Goal: Information Seeking & Learning: Learn about a topic

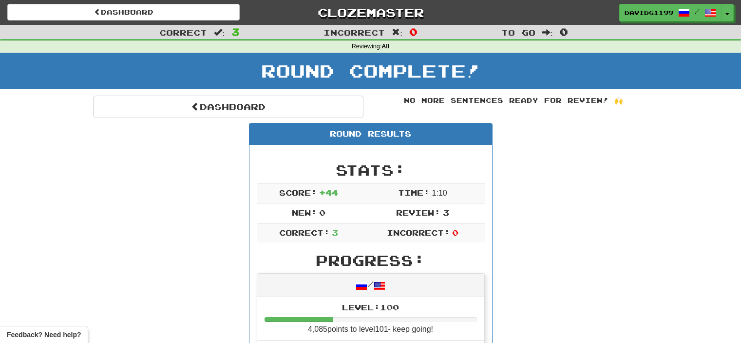
scroll to position [80, 0]
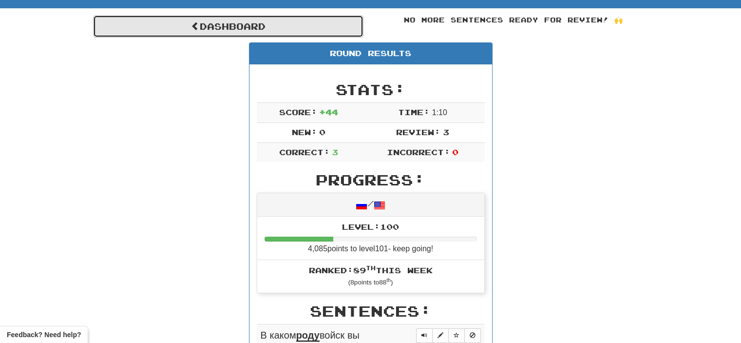
click at [231, 22] on link "Dashboard" at bounding box center [228, 26] width 271 height 22
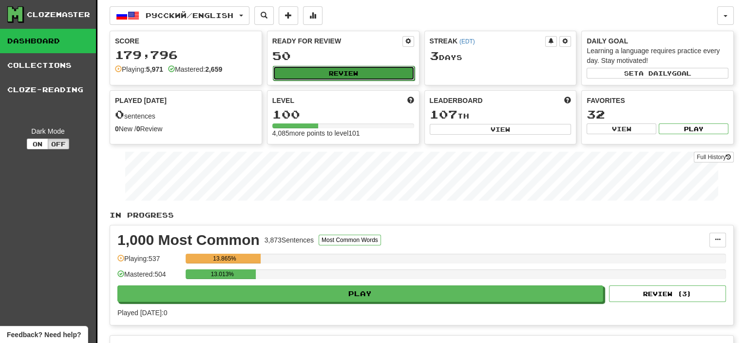
click at [349, 72] on button "Review" at bounding box center [344, 73] width 142 height 15
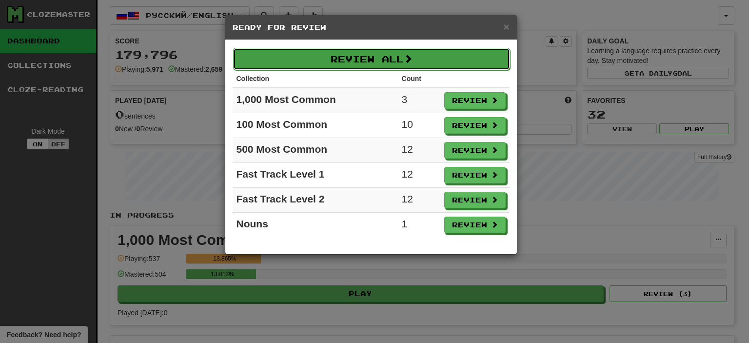
click at [356, 63] on button "Review All" at bounding box center [371, 59] width 277 height 22
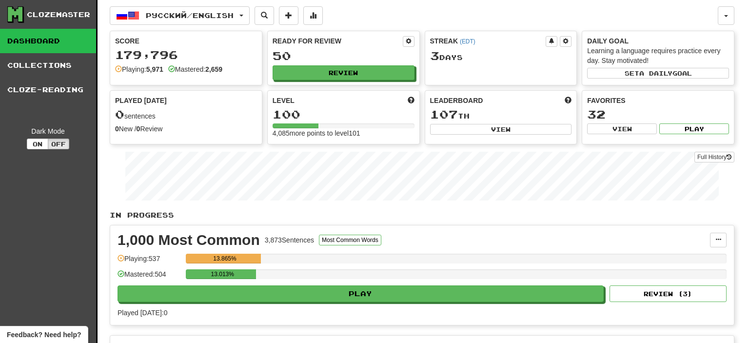
select select "**"
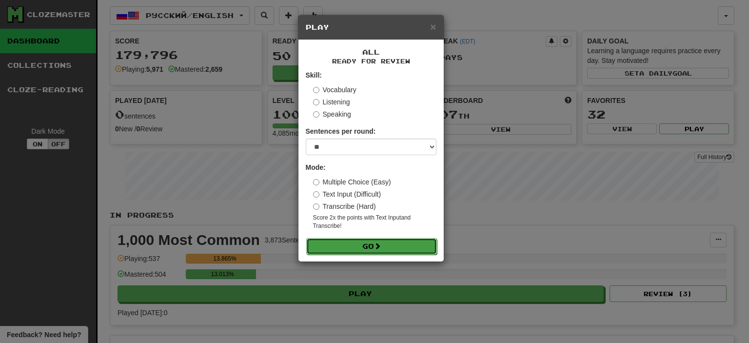
click at [372, 246] on button "Go" at bounding box center [371, 246] width 131 height 17
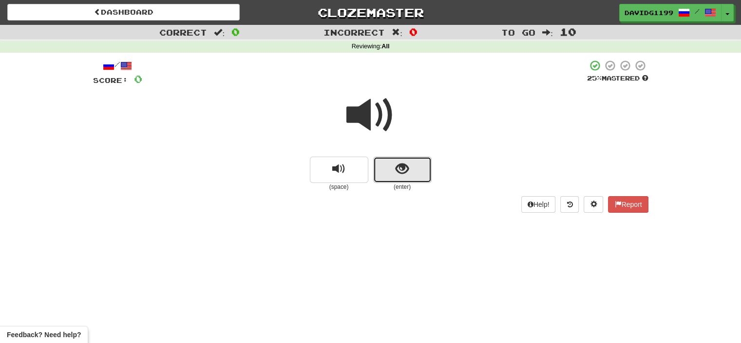
click at [384, 164] on button "show sentence" at bounding box center [402, 169] width 58 height 26
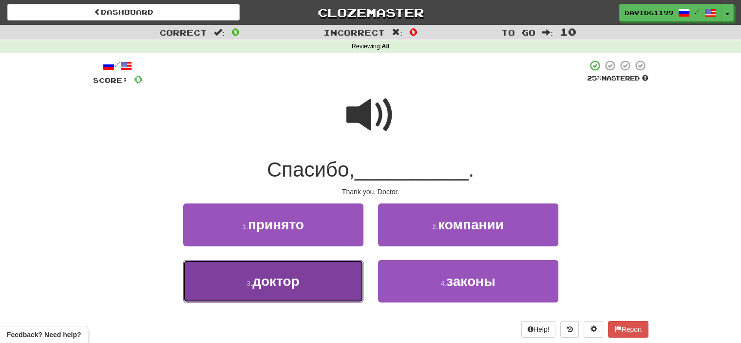
click at [314, 275] on button "3 . доктор" at bounding box center [273, 281] width 180 height 42
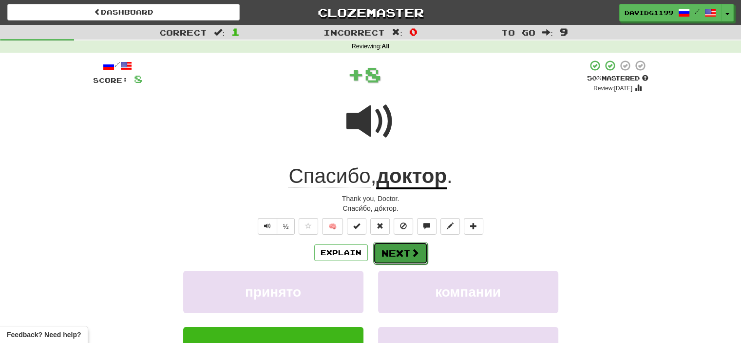
click at [398, 251] on button "Next" at bounding box center [400, 253] width 55 height 22
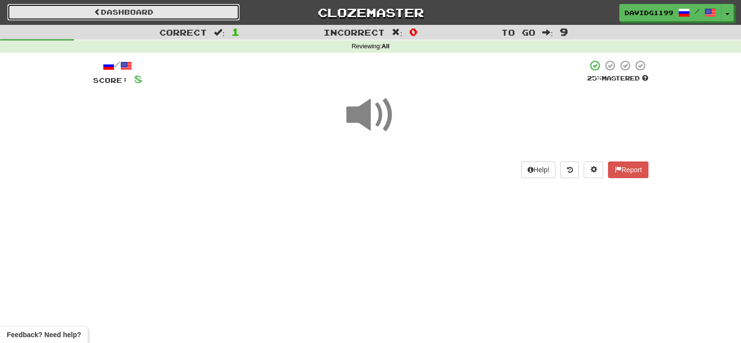
click at [154, 8] on link "Dashboard" at bounding box center [123, 12] width 233 height 17
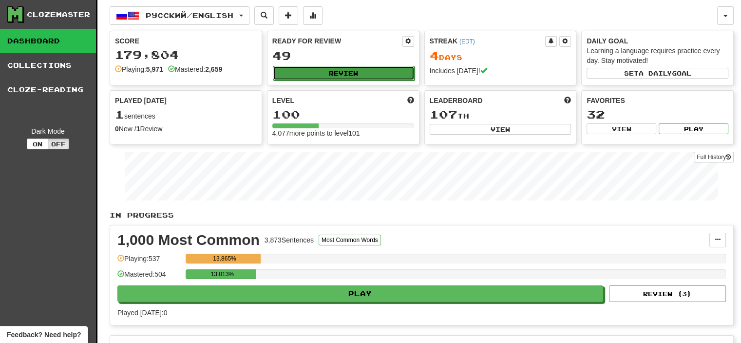
click at [328, 70] on button "Review" at bounding box center [344, 73] width 142 height 15
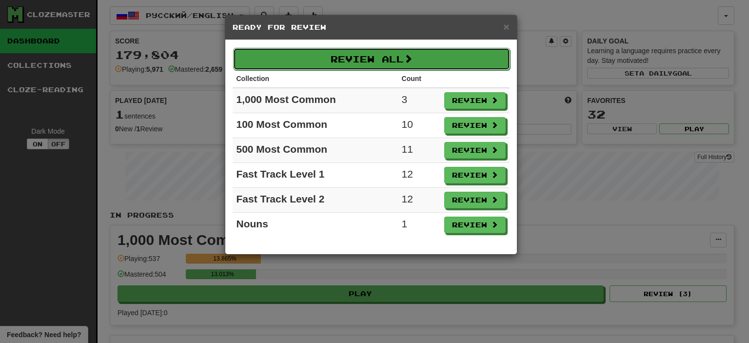
click at [343, 58] on button "Review All" at bounding box center [371, 59] width 277 height 22
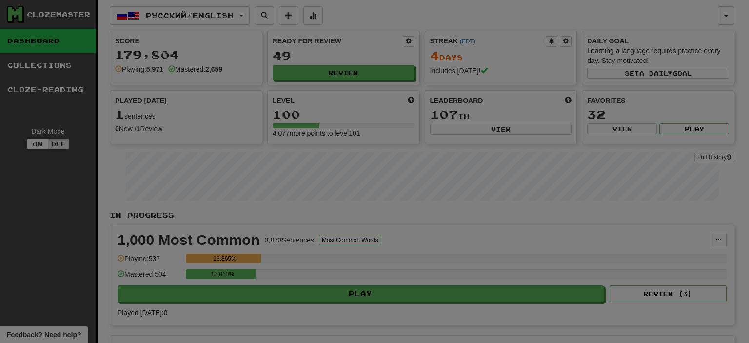
select select "**"
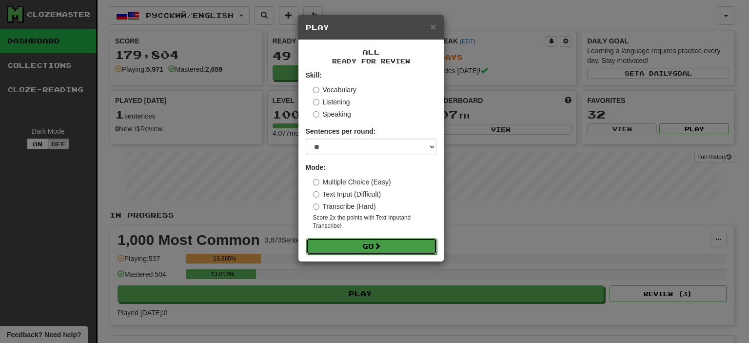
click at [400, 245] on button "Go" at bounding box center [371, 246] width 131 height 17
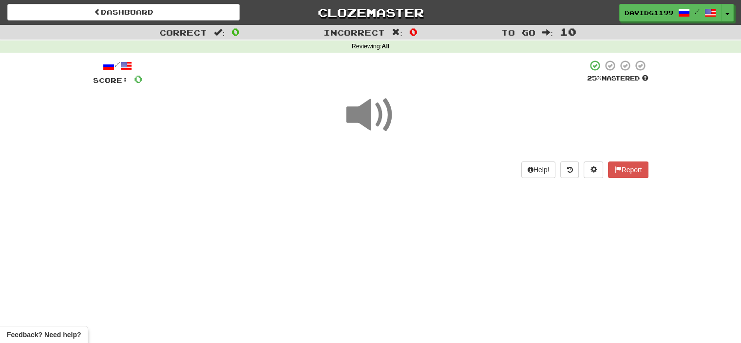
click at [379, 119] on span at bounding box center [371, 115] width 49 height 49
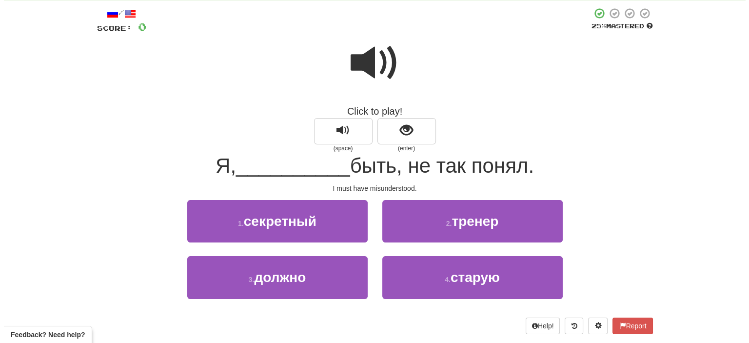
scroll to position [60, 0]
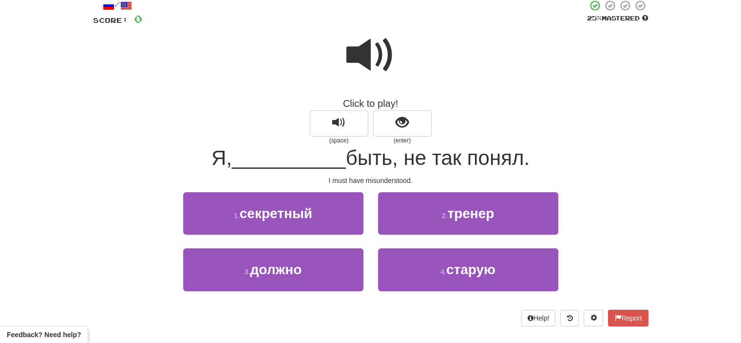
click at [382, 60] on span at bounding box center [371, 55] width 49 height 49
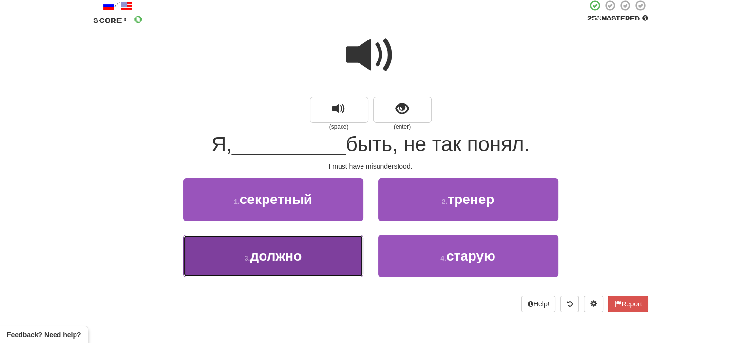
click at [305, 251] on button "3 . должно" at bounding box center [273, 255] width 180 height 42
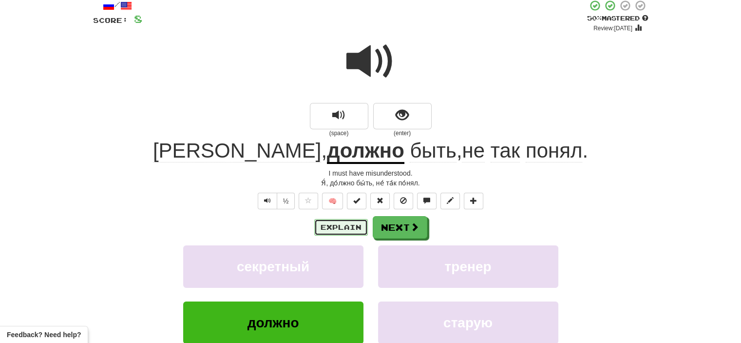
click at [346, 224] on button "Explain" at bounding box center [341, 227] width 54 height 17
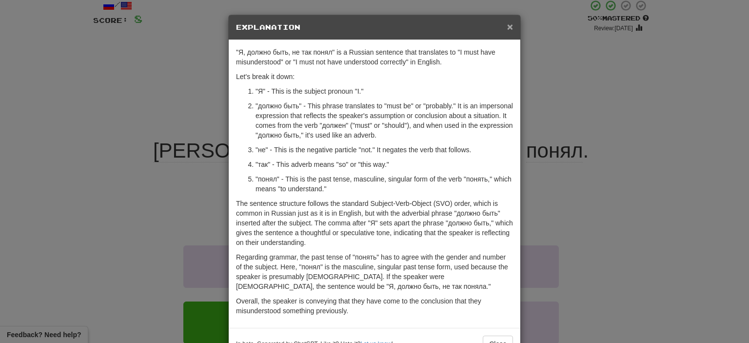
click at [507, 23] on span "×" at bounding box center [510, 26] width 6 height 11
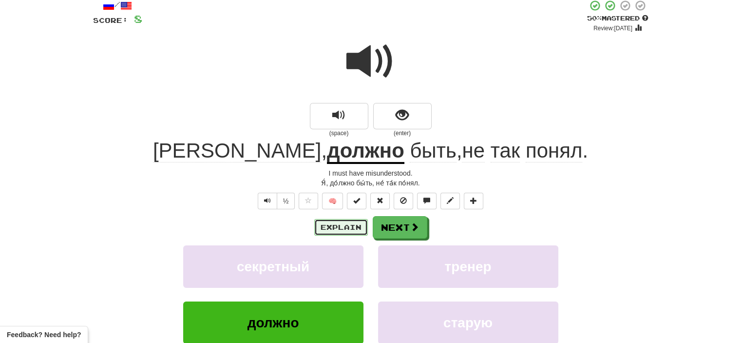
click at [350, 229] on button "Explain" at bounding box center [341, 227] width 54 height 17
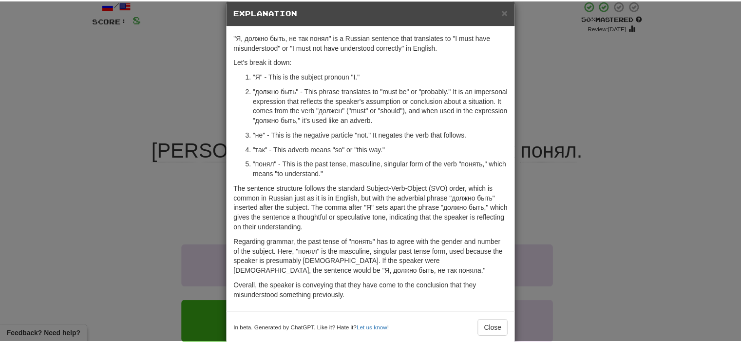
scroll to position [0, 0]
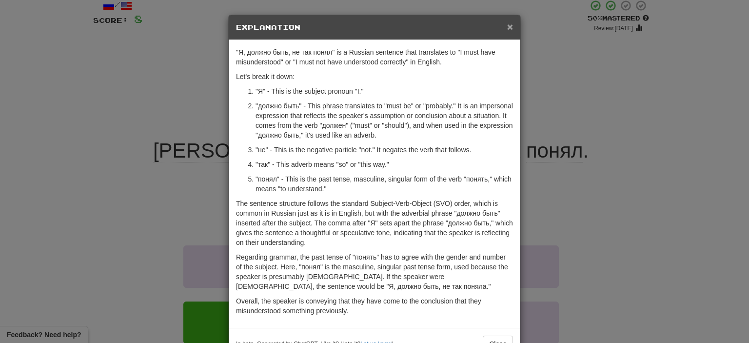
click at [507, 25] on span "×" at bounding box center [510, 26] width 6 height 11
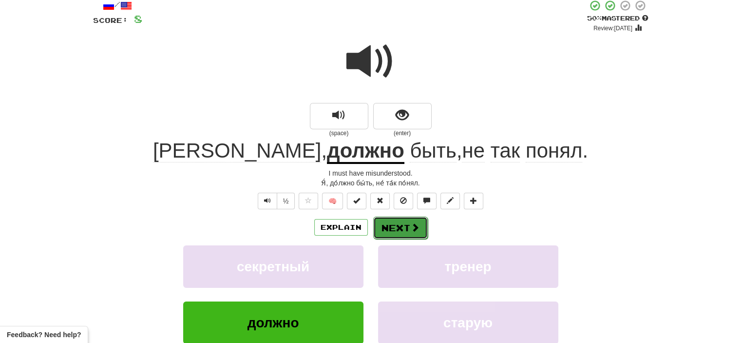
click at [394, 222] on button "Next" at bounding box center [400, 227] width 55 height 22
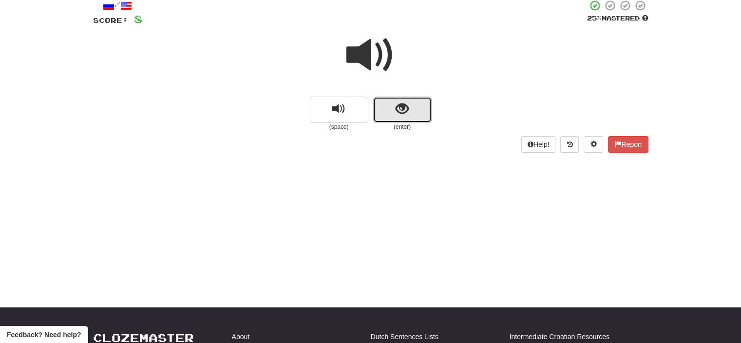
click at [390, 106] on button "show sentence" at bounding box center [402, 110] width 58 height 26
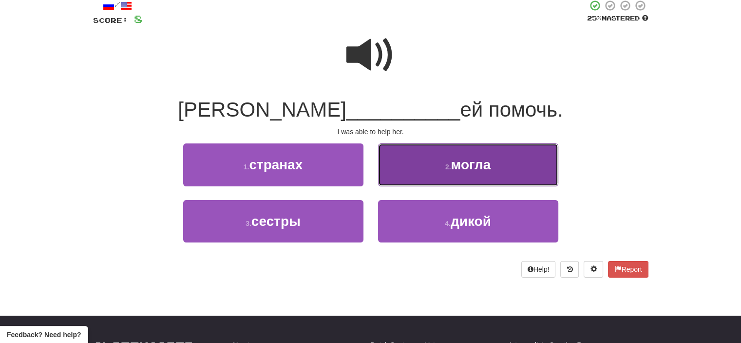
click at [422, 168] on button "2 . могла" at bounding box center [468, 164] width 180 height 42
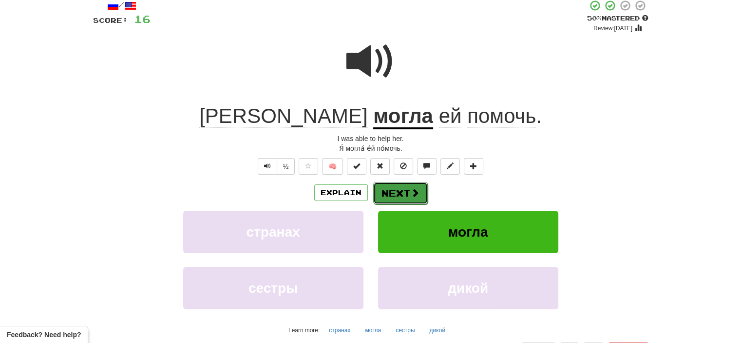
click at [394, 193] on button "Next" at bounding box center [400, 193] width 55 height 22
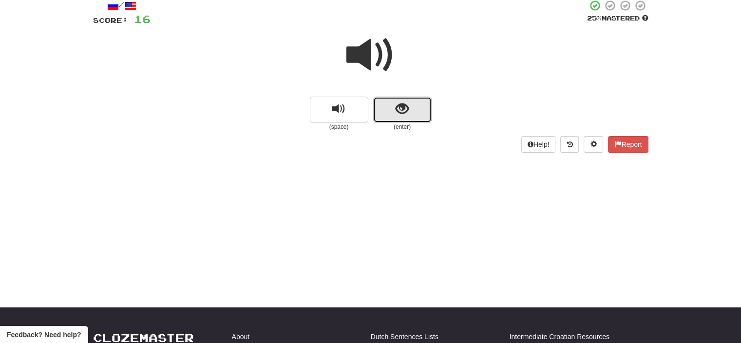
click at [386, 118] on button "show sentence" at bounding box center [402, 110] width 58 height 26
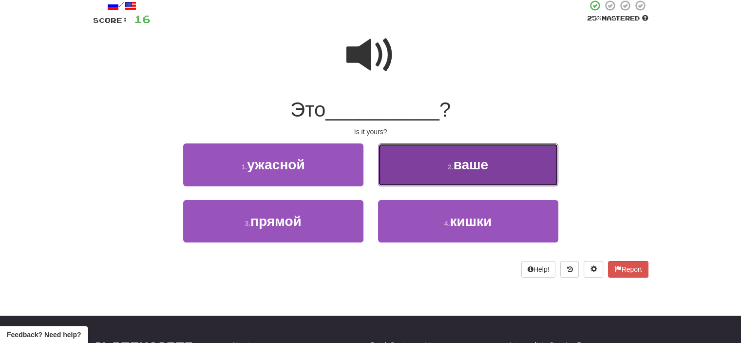
click at [427, 172] on button "2 . ваше" at bounding box center [468, 164] width 180 height 42
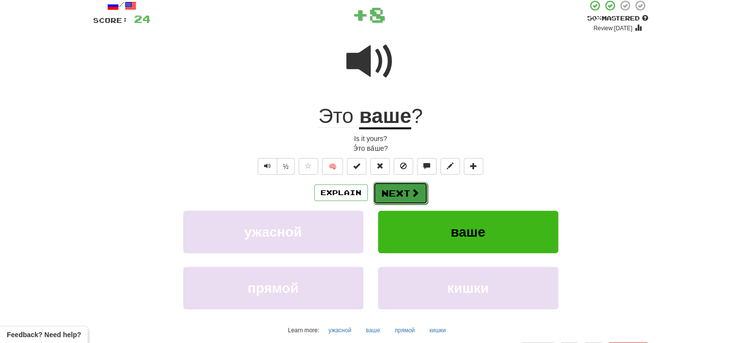
click at [398, 192] on button "Next" at bounding box center [400, 193] width 55 height 22
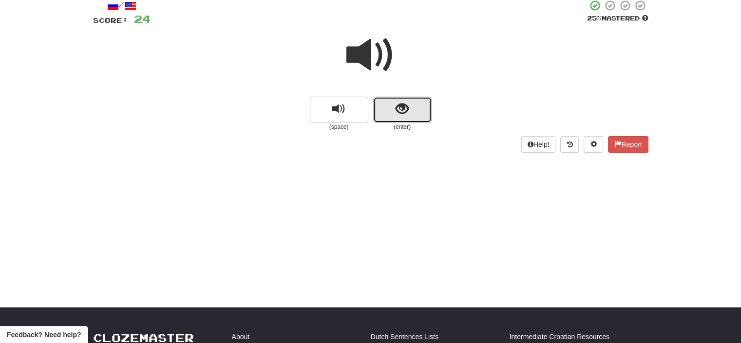
click at [382, 109] on button "show sentence" at bounding box center [402, 110] width 58 height 26
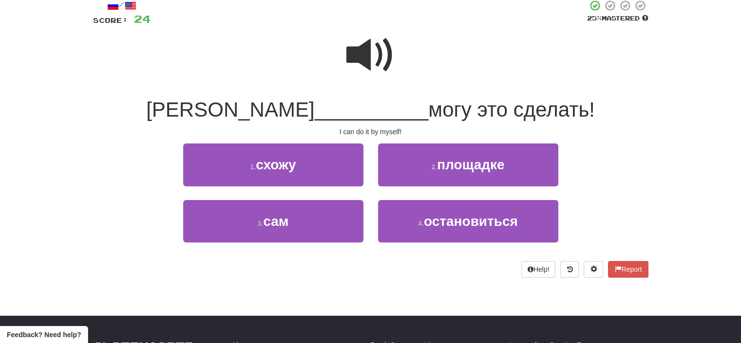
click at [359, 52] on span at bounding box center [371, 55] width 49 height 49
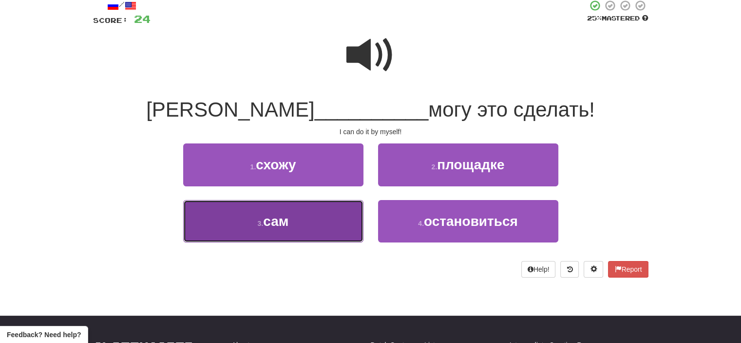
click at [322, 228] on button "3 . сам" at bounding box center [273, 221] width 180 height 42
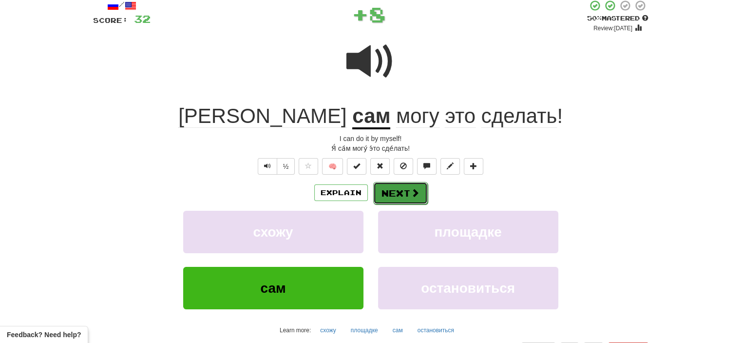
click at [396, 187] on button "Next" at bounding box center [400, 193] width 55 height 22
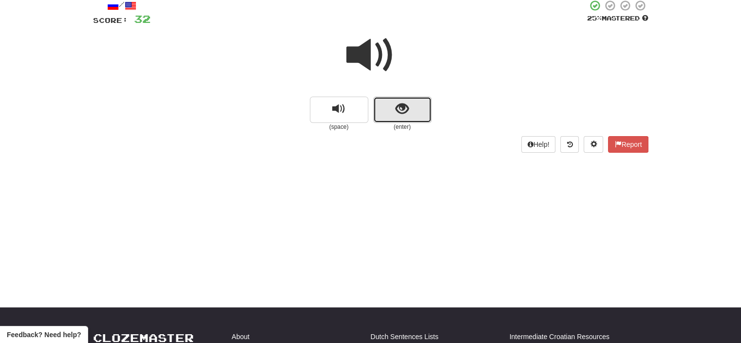
click at [388, 111] on button "show sentence" at bounding box center [402, 110] width 58 height 26
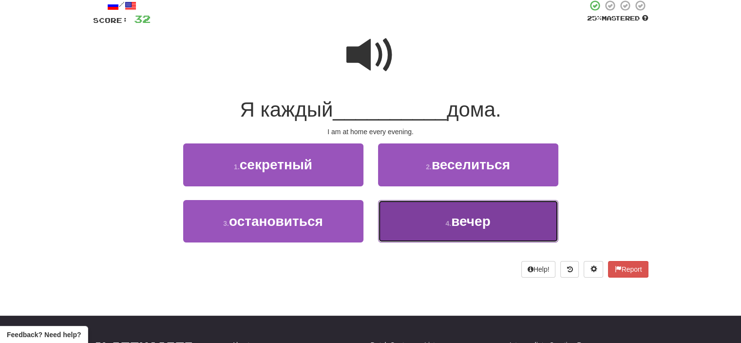
drag, startPoint x: 412, startPoint y: 219, endPoint x: 406, endPoint y: 220, distance: 6.9
click at [406, 220] on button "4 . вечер" at bounding box center [468, 221] width 180 height 42
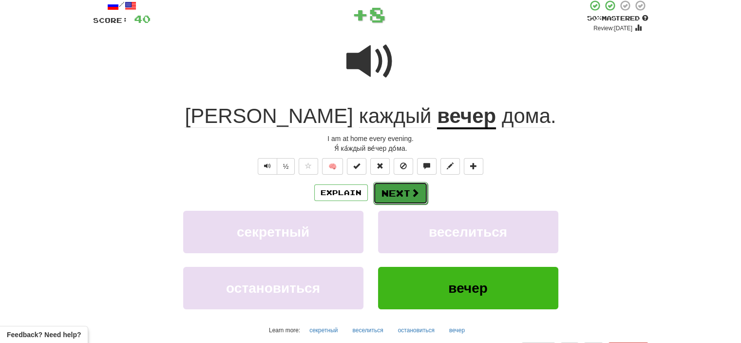
click at [400, 191] on button "Next" at bounding box center [400, 193] width 55 height 22
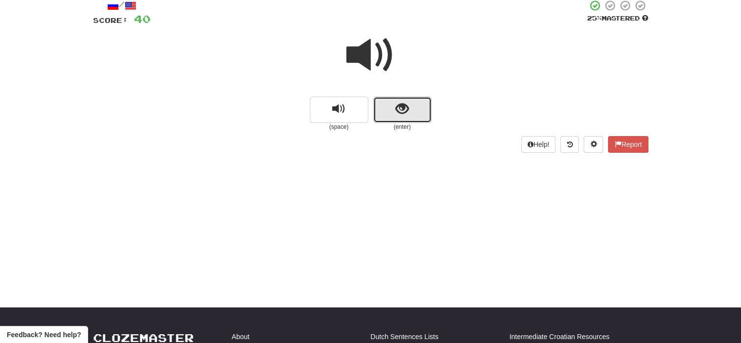
click at [387, 109] on button "show sentence" at bounding box center [402, 110] width 58 height 26
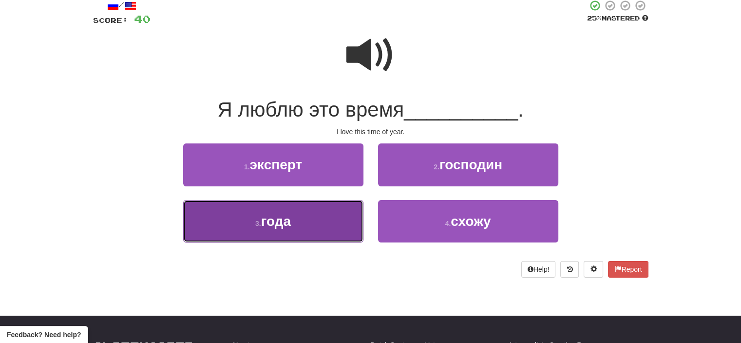
click at [330, 221] on button "3 . года" at bounding box center [273, 221] width 180 height 42
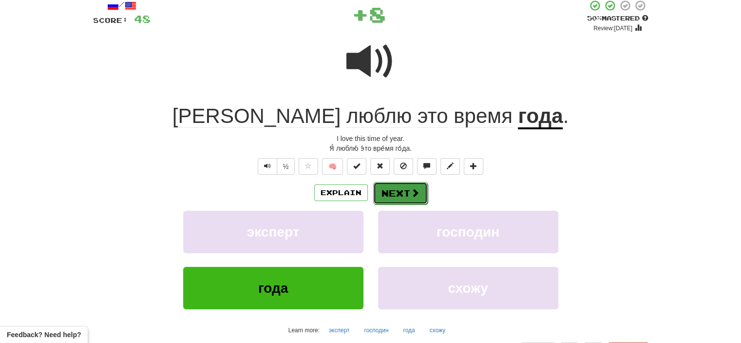
click at [402, 193] on button "Next" at bounding box center [400, 193] width 55 height 22
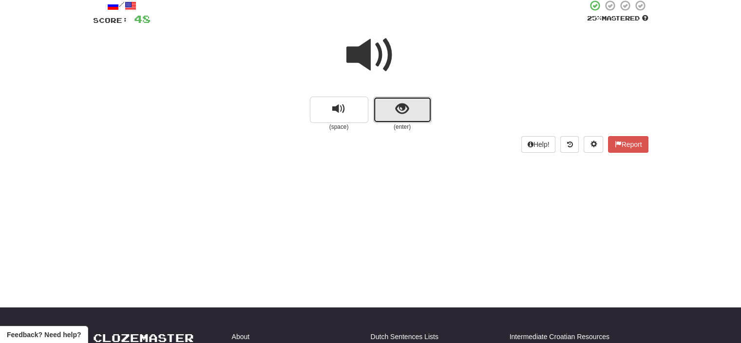
click at [390, 104] on button "show sentence" at bounding box center [402, 110] width 58 height 26
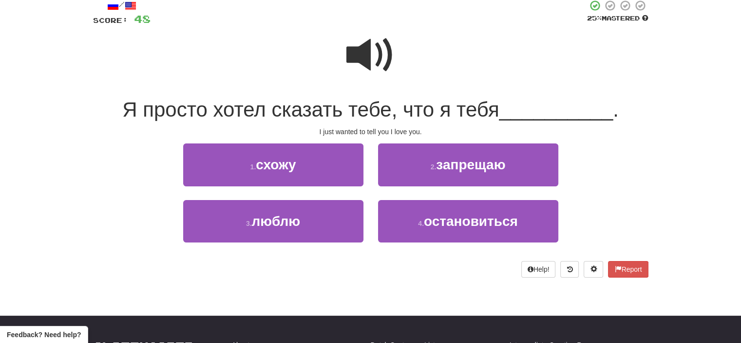
click at [365, 50] on span at bounding box center [371, 55] width 49 height 49
click at [369, 58] on span at bounding box center [371, 55] width 49 height 49
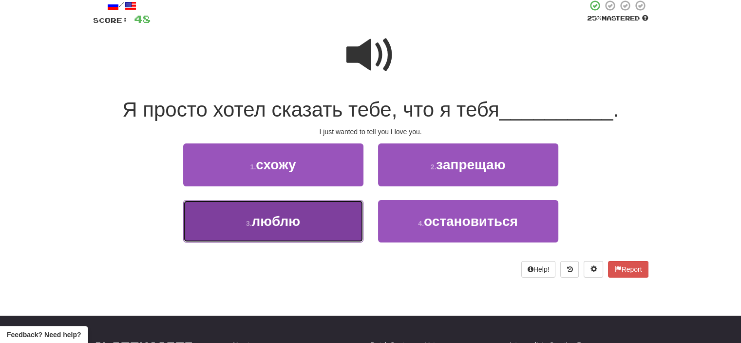
click at [321, 223] on button "3 . люблю" at bounding box center [273, 221] width 180 height 42
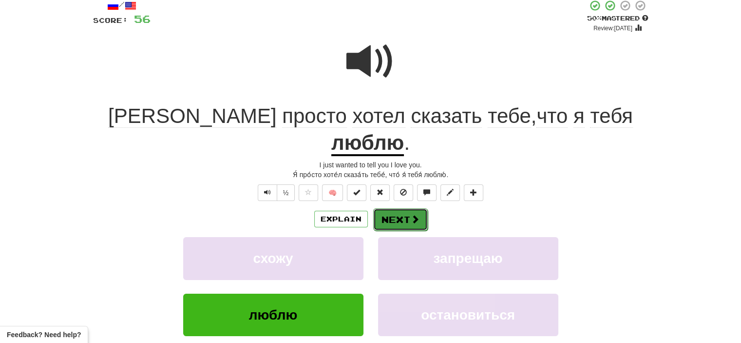
click at [411, 214] on span at bounding box center [415, 218] width 9 height 9
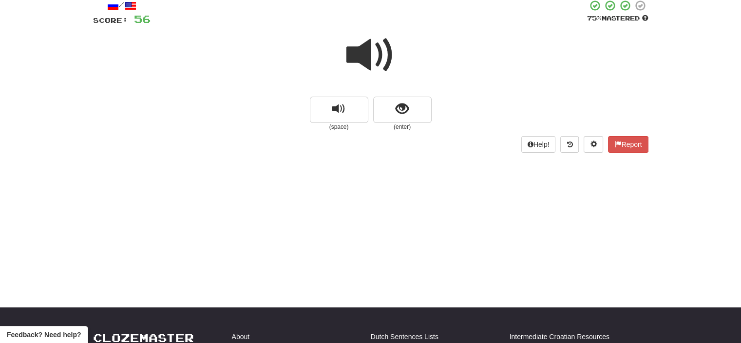
click at [378, 51] on span at bounding box center [371, 55] width 49 height 49
click at [382, 112] on button "show sentence" at bounding box center [402, 110] width 58 height 26
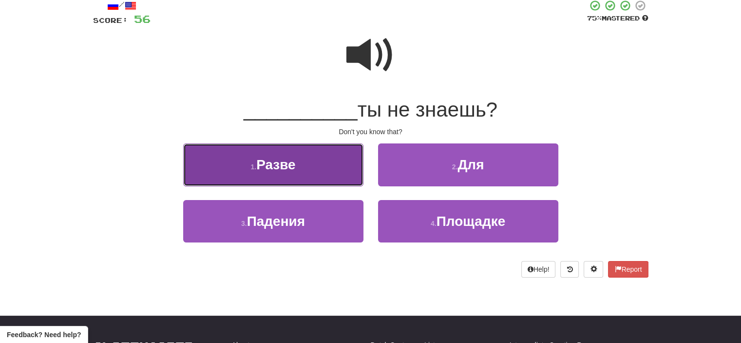
click at [337, 168] on button "1 . Разве" at bounding box center [273, 164] width 180 height 42
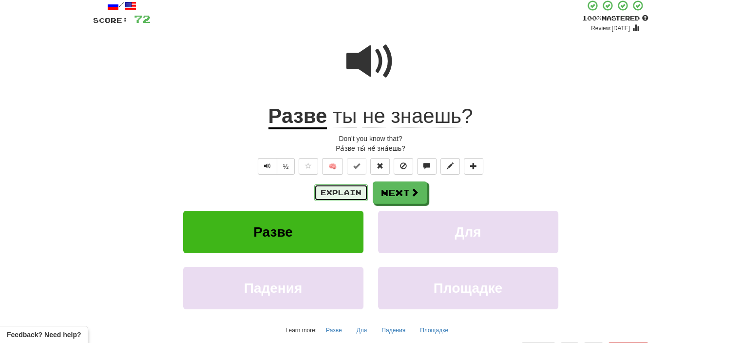
click at [336, 189] on button "Explain" at bounding box center [341, 192] width 54 height 17
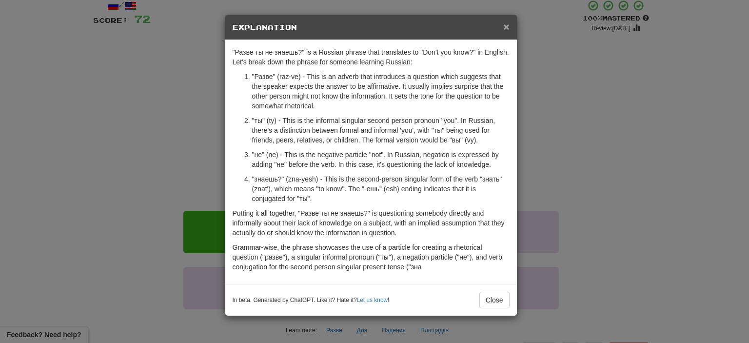
click at [505, 26] on span "×" at bounding box center [506, 26] width 6 height 11
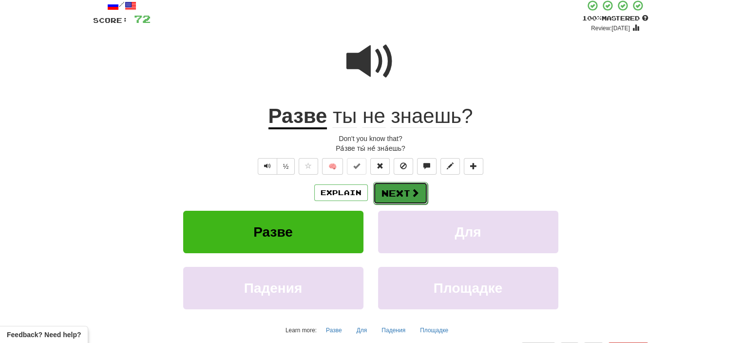
click at [397, 192] on button "Next" at bounding box center [400, 193] width 55 height 22
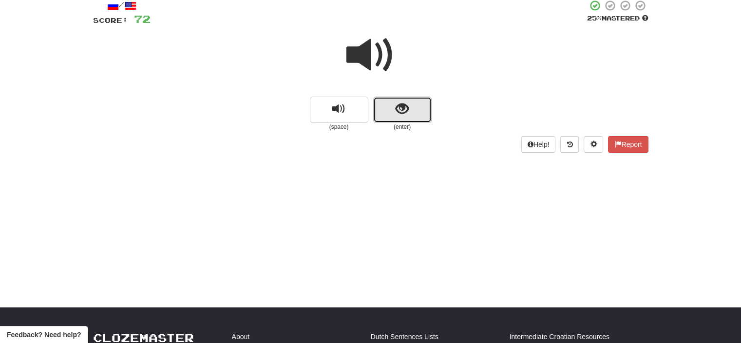
click at [390, 110] on button "show sentence" at bounding box center [402, 110] width 58 height 26
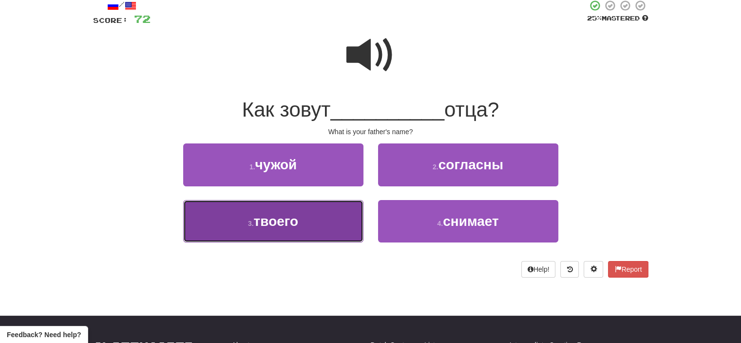
click at [331, 224] on button "3 . твоего" at bounding box center [273, 221] width 180 height 42
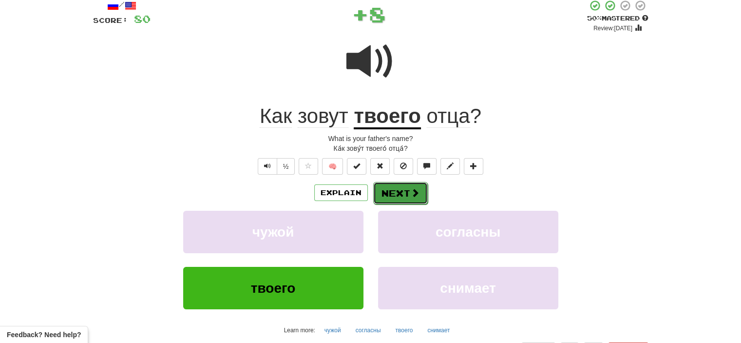
click at [397, 193] on button "Next" at bounding box center [400, 193] width 55 height 22
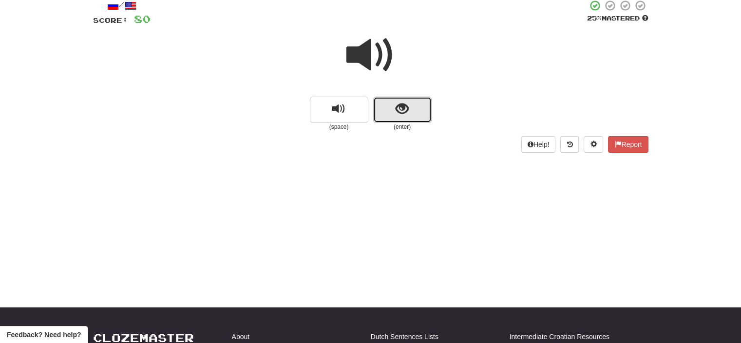
click at [390, 112] on button "show sentence" at bounding box center [402, 110] width 58 height 26
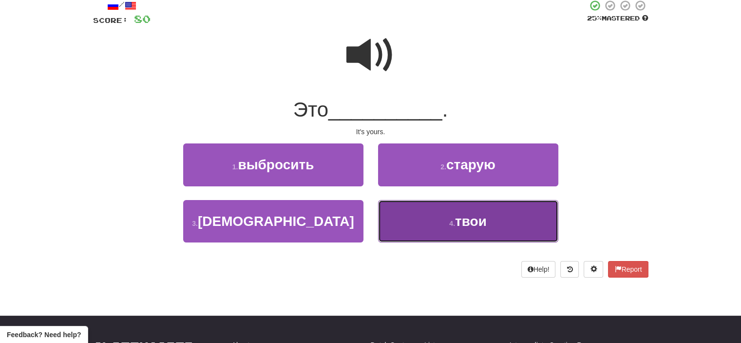
click at [425, 218] on button "4 . твои" at bounding box center [468, 221] width 180 height 42
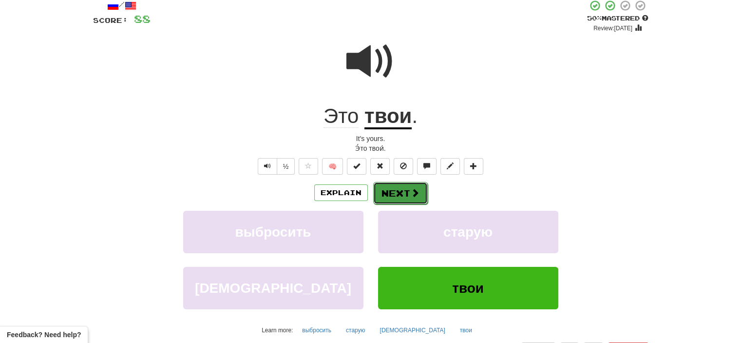
click at [402, 193] on button "Next" at bounding box center [400, 193] width 55 height 22
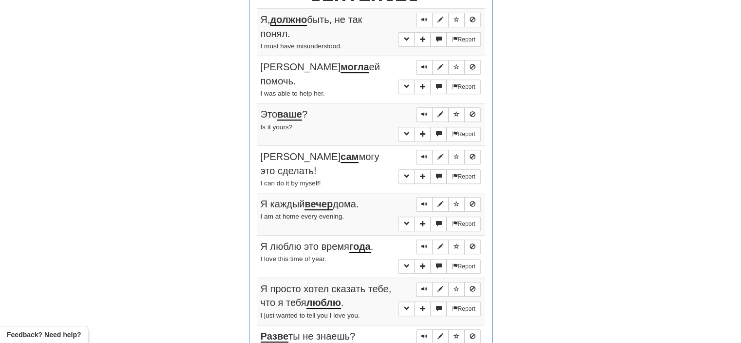
scroll to position [396, 0]
click at [425, 16] on span "Sentence controls" at bounding box center [425, 19] width 6 height 6
click at [421, 64] on button "Sentence controls" at bounding box center [424, 66] width 17 height 15
click at [424, 111] on span "Sentence controls" at bounding box center [425, 114] width 6 height 6
click at [423, 153] on span "Sentence controls" at bounding box center [425, 156] width 6 height 6
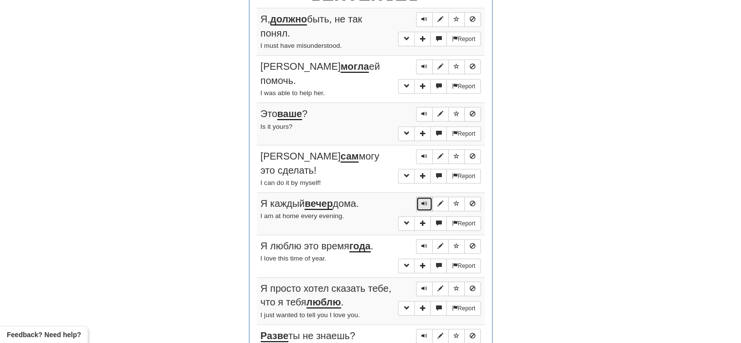
click at [423, 200] on span "Sentence controls" at bounding box center [425, 203] width 6 height 6
click at [424, 243] on span "Sentence controls" at bounding box center [425, 246] width 6 height 6
click at [424, 285] on span "Sentence controls" at bounding box center [425, 288] width 6 height 6
click at [427, 332] on span "Sentence controls" at bounding box center [425, 335] width 6 height 6
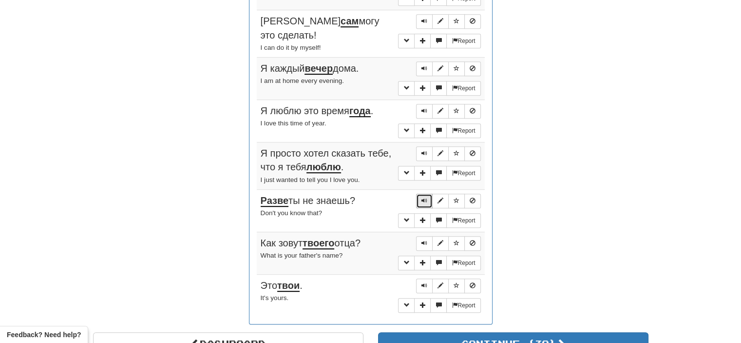
scroll to position [532, 0]
click at [423, 239] on span "Sentence controls" at bounding box center [425, 242] width 6 height 6
click at [425, 282] on span "Sentence controls" at bounding box center [425, 285] width 6 height 6
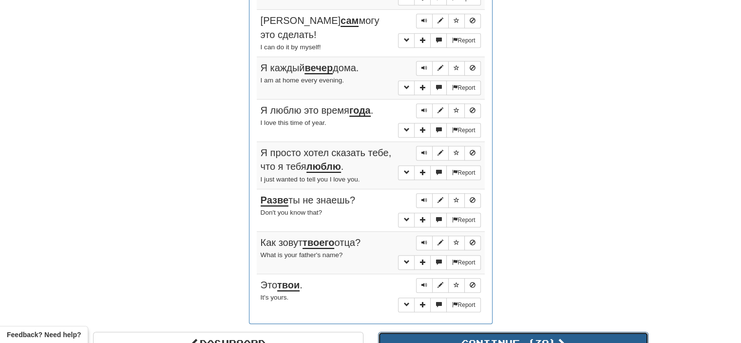
click at [444, 331] on button "Continue ( 39 )" at bounding box center [513, 342] width 271 height 22
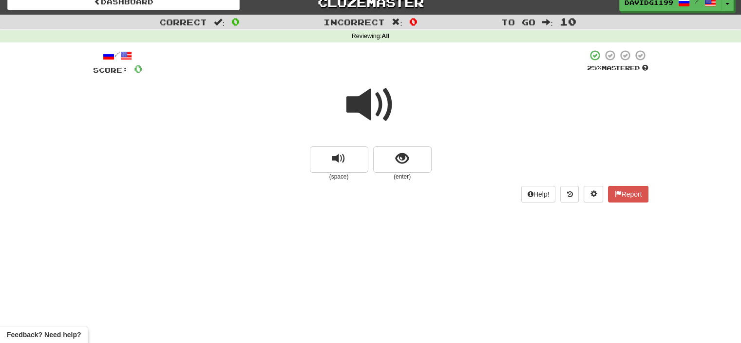
scroll to position [0, 0]
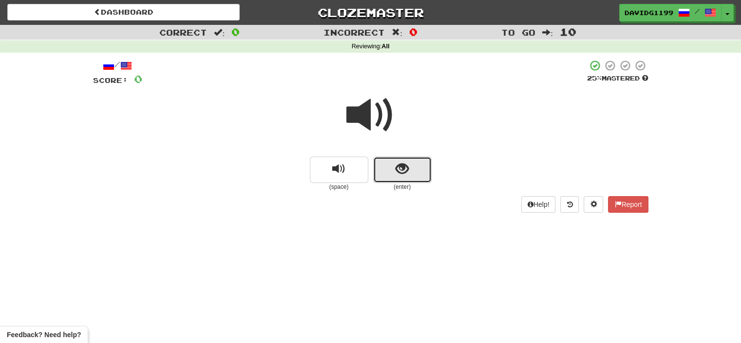
click at [384, 171] on button "show sentence" at bounding box center [402, 169] width 58 height 26
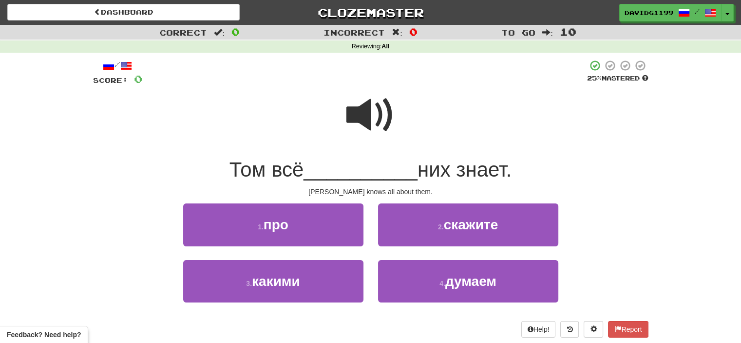
click at [369, 112] on span at bounding box center [371, 115] width 49 height 49
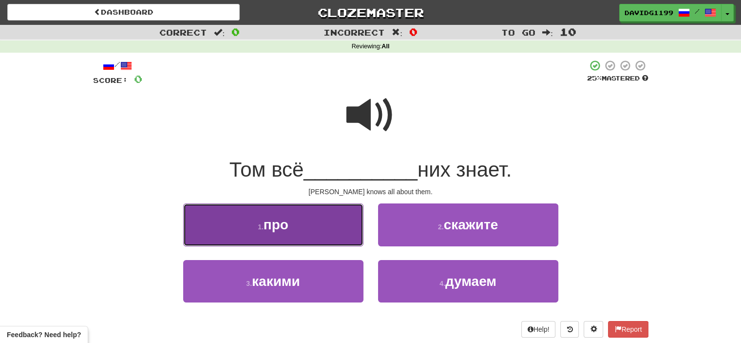
click at [313, 234] on button "1 . про" at bounding box center [273, 224] width 180 height 42
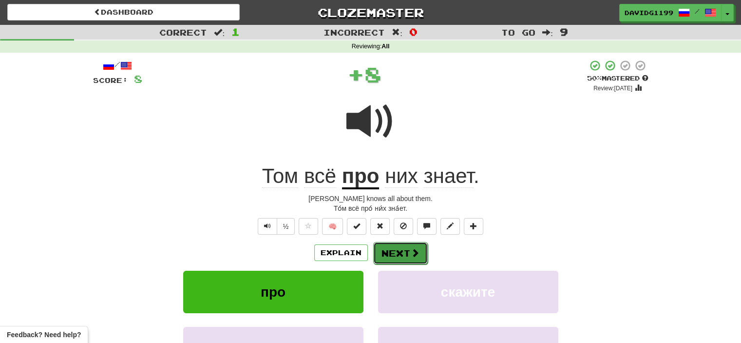
click at [401, 252] on button "Next" at bounding box center [400, 253] width 55 height 22
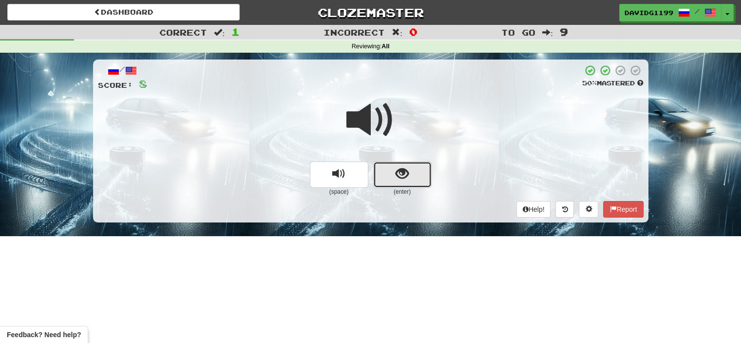
click at [385, 173] on button "show sentence" at bounding box center [402, 174] width 58 height 26
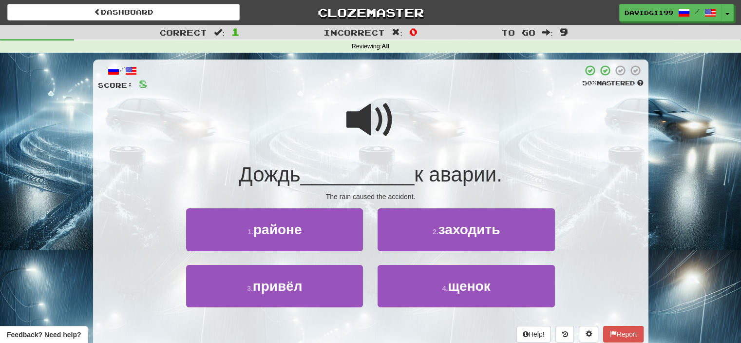
click at [366, 122] on span at bounding box center [371, 120] width 49 height 49
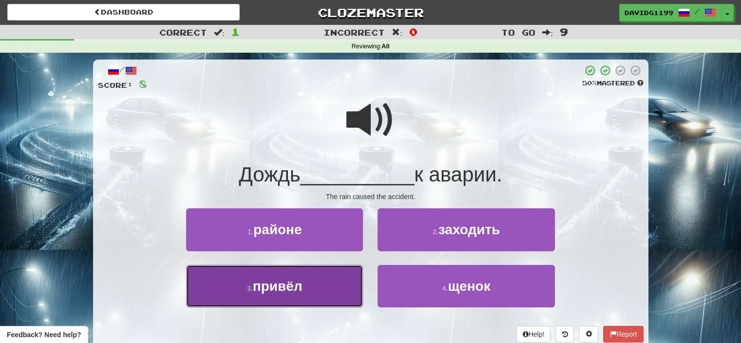
click at [312, 285] on button "3 . привёл" at bounding box center [274, 286] width 177 height 42
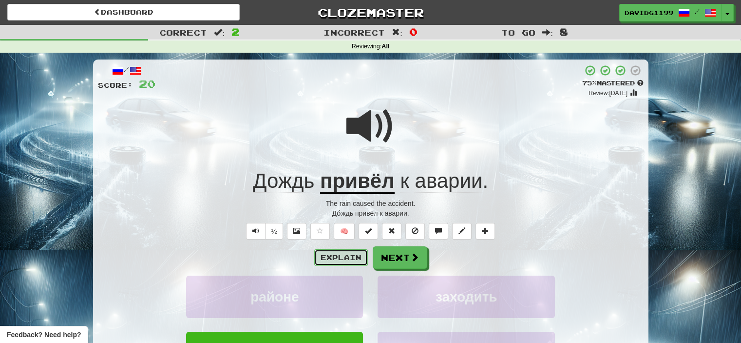
click at [355, 255] on button "Explain" at bounding box center [341, 257] width 54 height 17
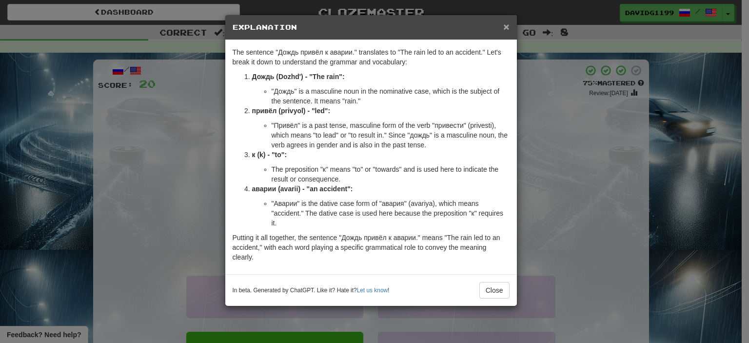
click at [507, 25] on span "×" at bounding box center [506, 26] width 6 height 11
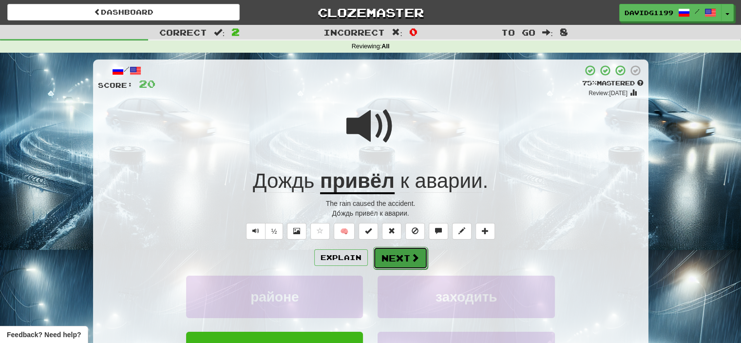
click at [387, 258] on button "Next" at bounding box center [400, 258] width 55 height 22
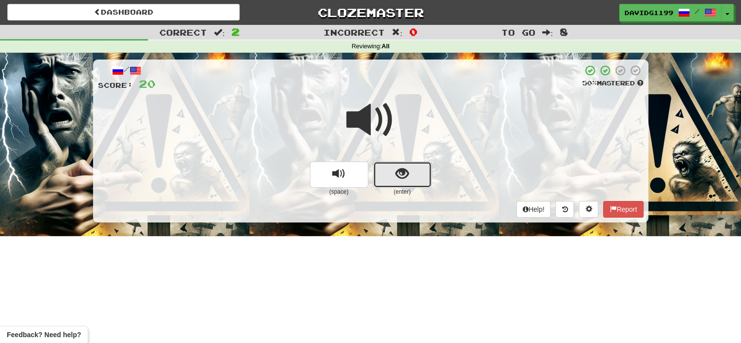
click at [388, 175] on button "show sentence" at bounding box center [402, 174] width 58 height 26
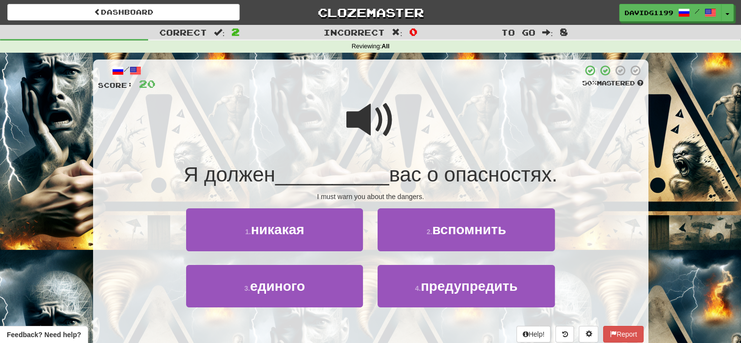
click at [367, 124] on span at bounding box center [371, 120] width 49 height 49
click at [366, 119] on span at bounding box center [371, 120] width 49 height 49
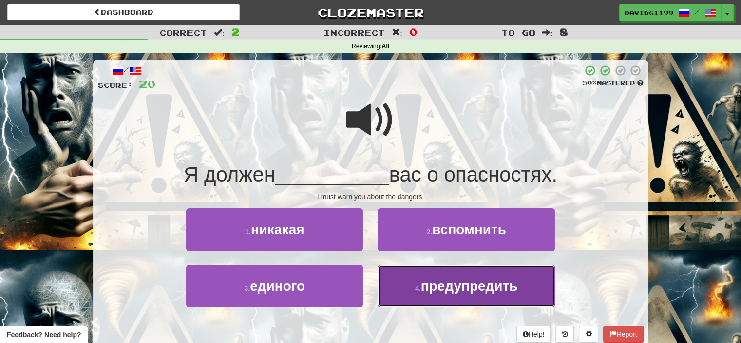
click at [460, 290] on span "предупредить" at bounding box center [469, 285] width 97 height 15
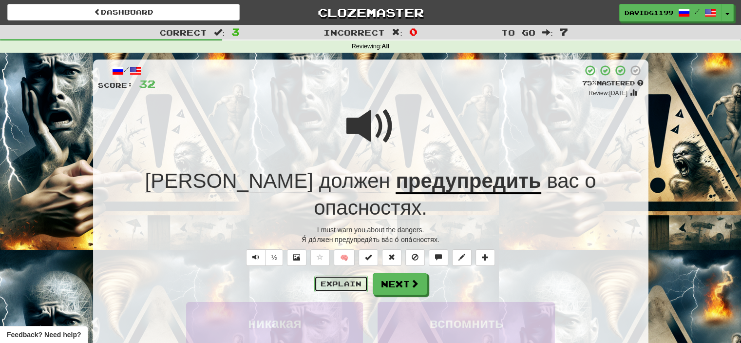
click at [338, 275] on button "Explain" at bounding box center [341, 283] width 54 height 17
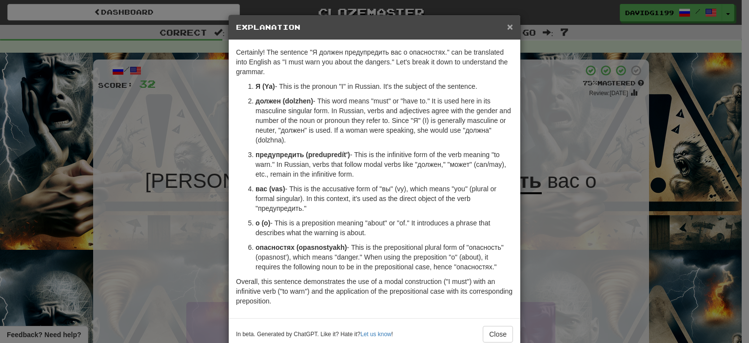
click at [507, 25] on span "×" at bounding box center [510, 26] width 6 height 11
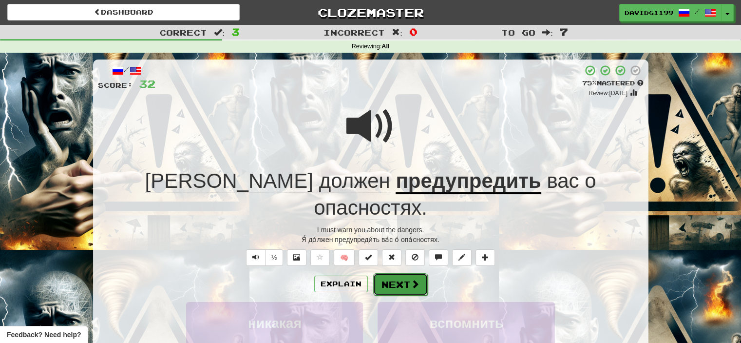
click at [398, 273] on button "Next" at bounding box center [400, 284] width 55 height 22
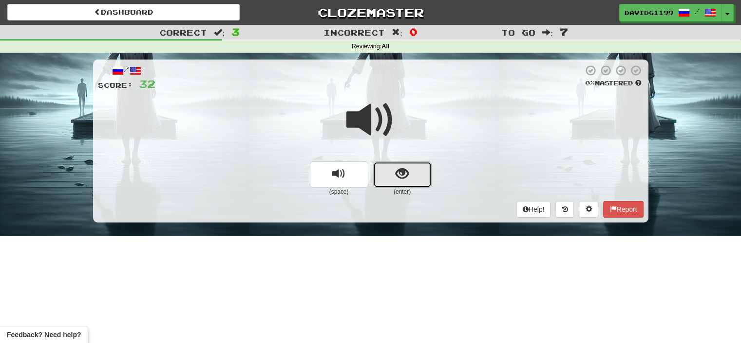
click at [386, 176] on button "show sentence" at bounding box center [402, 174] width 58 height 26
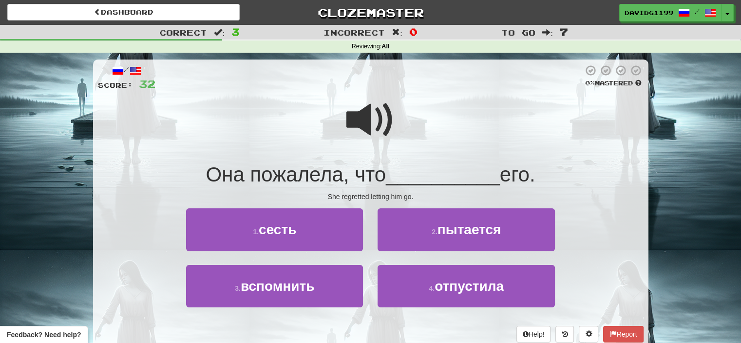
click at [369, 117] on span at bounding box center [371, 120] width 49 height 49
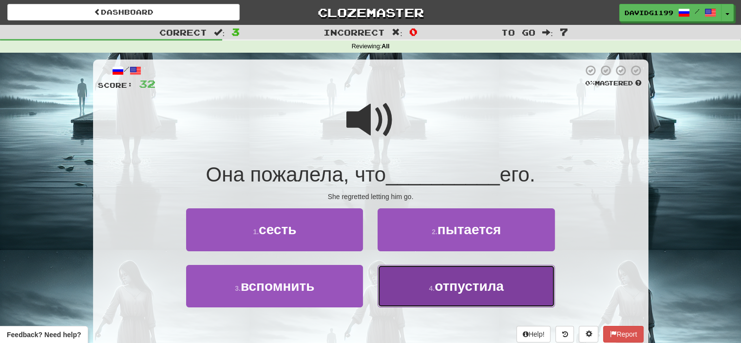
click at [435, 293] on button "4 . отпустила" at bounding box center [466, 286] width 177 height 42
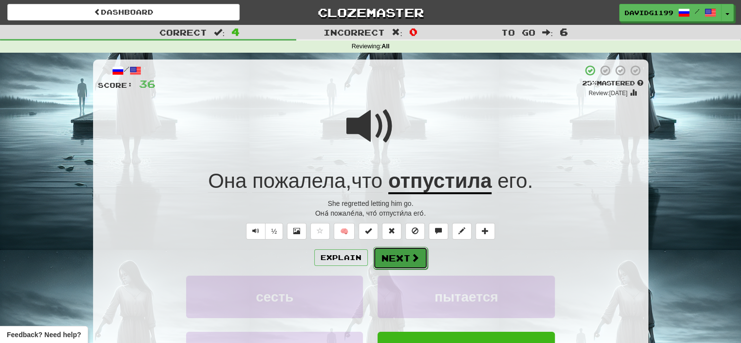
click at [405, 258] on button "Next" at bounding box center [400, 258] width 55 height 22
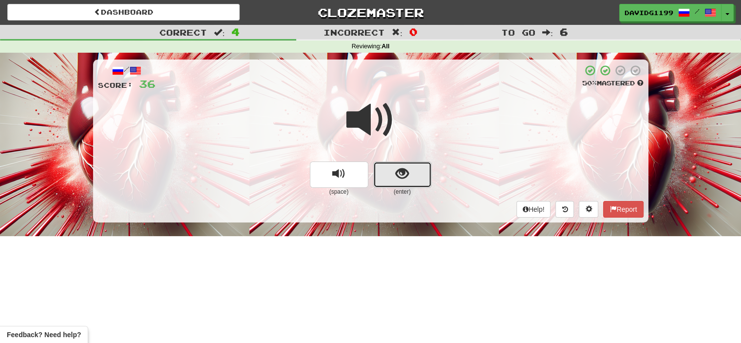
click at [390, 174] on button "show sentence" at bounding box center [402, 174] width 58 height 26
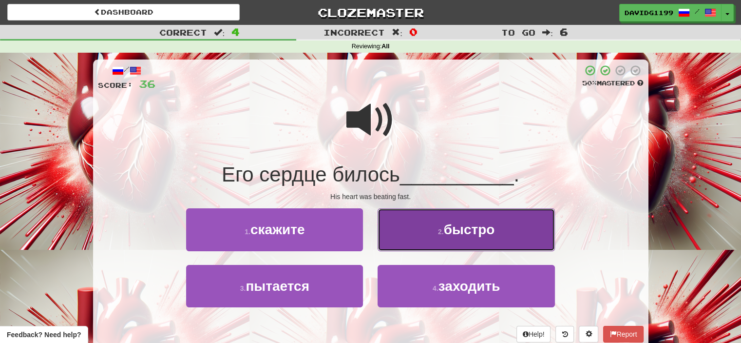
click at [462, 228] on span "быстро" at bounding box center [469, 229] width 51 height 15
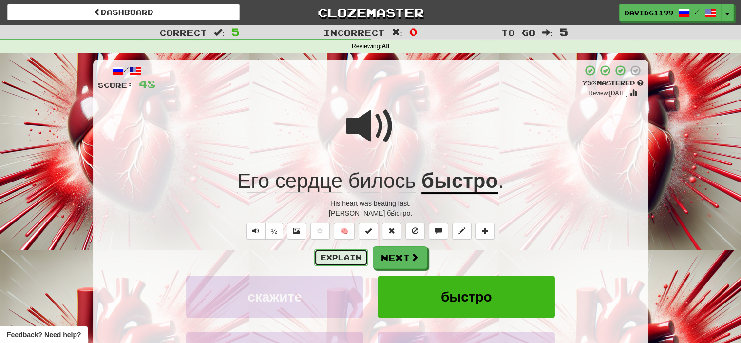
click at [337, 256] on button "Explain" at bounding box center [341, 257] width 54 height 17
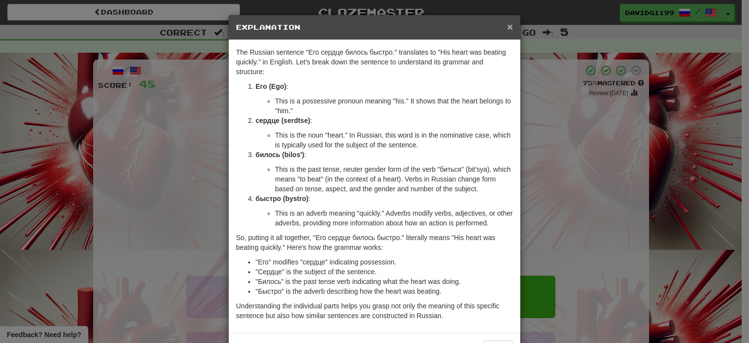
click at [507, 25] on span "×" at bounding box center [510, 26] width 6 height 11
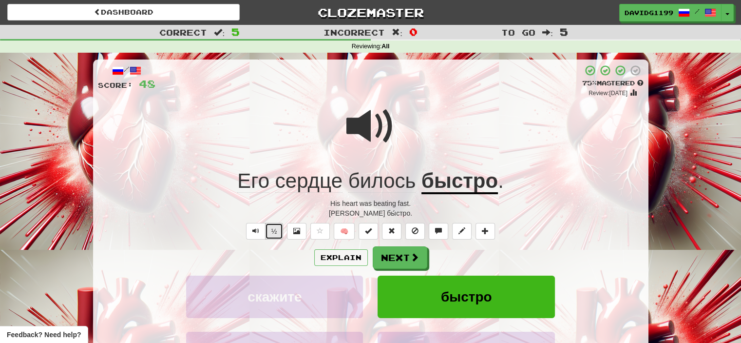
click at [269, 233] on button "½" at bounding box center [274, 231] width 19 height 17
click at [394, 259] on button "Next" at bounding box center [400, 258] width 55 height 22
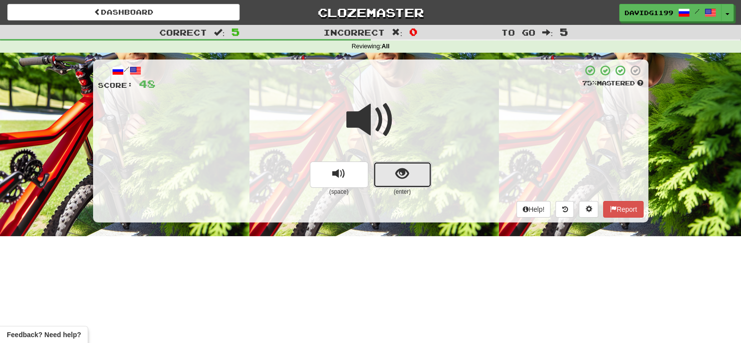
click at [392, 172] on button "show sentence" at bounding box center [402, 174] width 58 height 26
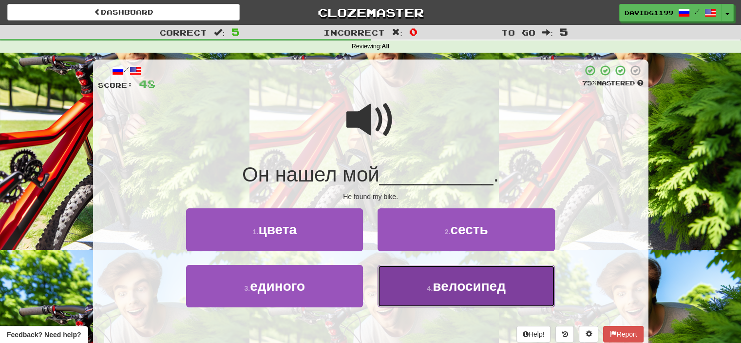
click at [411, 280] on button "4 . велосипед" at bounding box center [466, 286] width 177 height 42
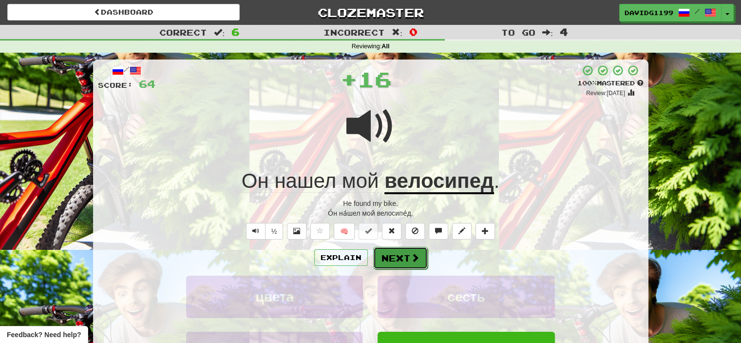
click at [404, 257] on button "Next" at bounding box center [400, 258] width 55 height 22
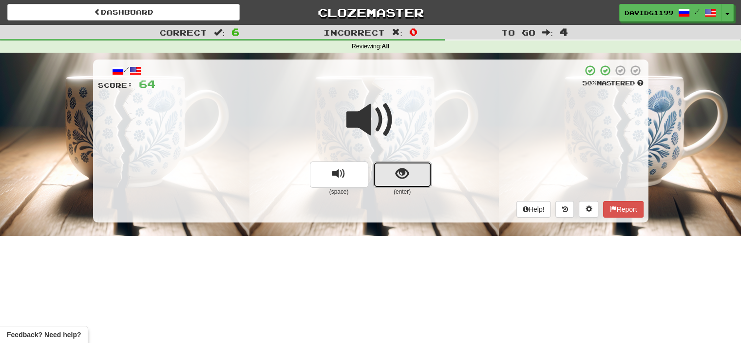
click at [382, 175] on button "show sentence" at bounding box center [402, 174] width 58 height 26
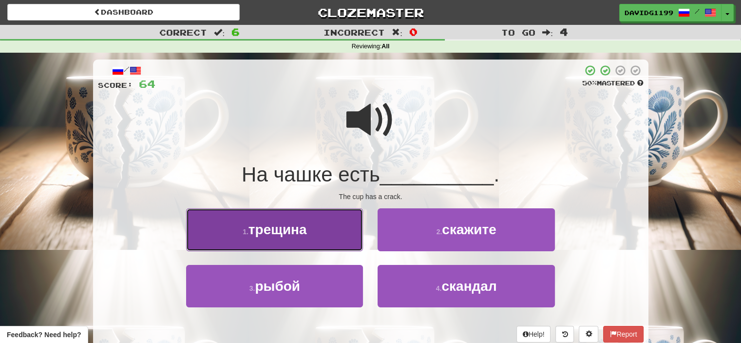
click at [314, 229] on button "1 . трещина" at bounding box center [274, 229] width 177 height 42
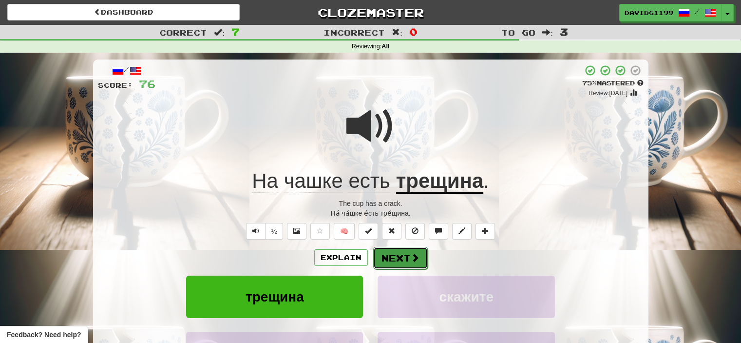
click at [393, 258] on button "Next" at bounding box center [400, 258] width 55 height 22
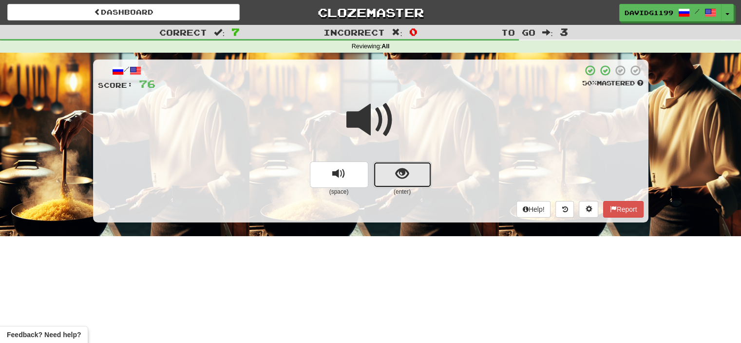
click at [393, 175] on button "show sentence" at bounding box center [402, 174] width 58 height 26
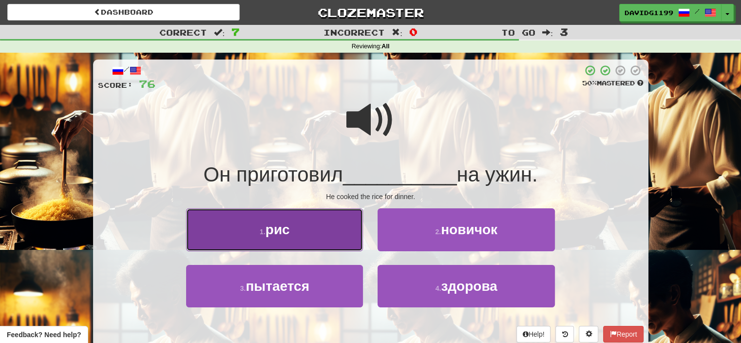
click at [323, 224] on button "1 . рис" at bounding box center [274, 229] width 177 height 42
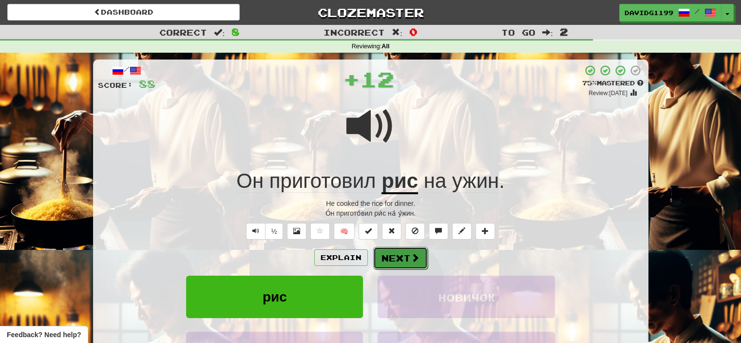
click at [388, 258] on button "Next" at bounding box center [400, 258] width 55 height 22
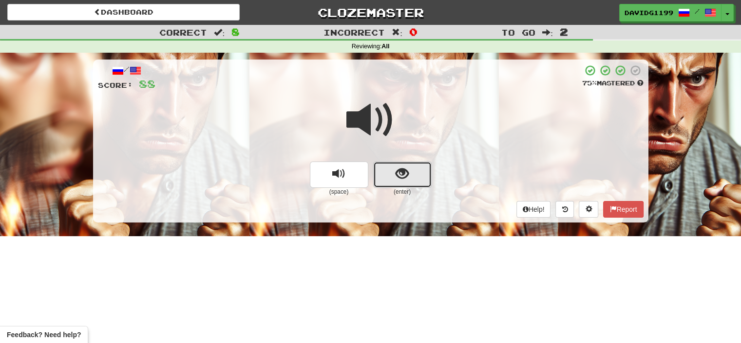
click at [390, 167] on button "show sentence" at bounding box center [402, 174] width 58 height 26
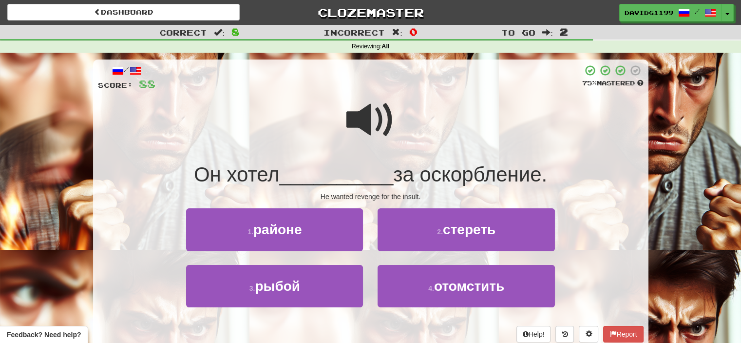
click at [384, 126] on span at bounding box center [371, 120] width 49 height 49
click at [380, 125] on span at bounding box center [371, 120] width 49 height 49
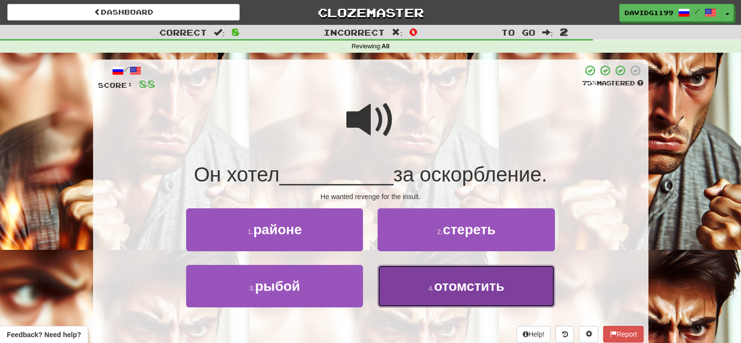
click at [449, 291] on span "отомстить" at bounding box center [469, 285] width 70 height 15
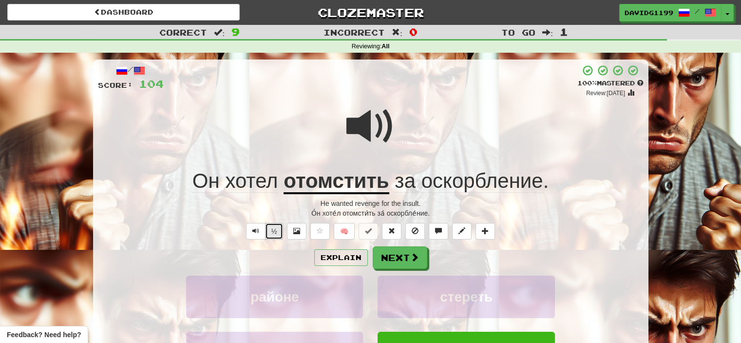
click at [275, 228] on button "½" at bounding box center [274, 231] width 19 height 17
click at [411, 257] on span at bounding box center [415, 257] width 9 height 9
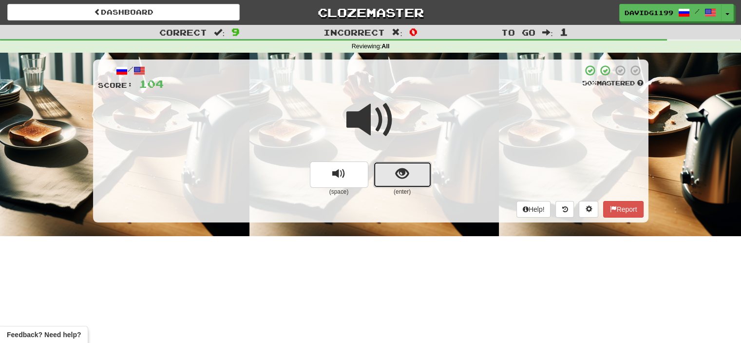
click at [391, 175] on button "show sentence" at bounding box center [402, 174] width 58 height 26
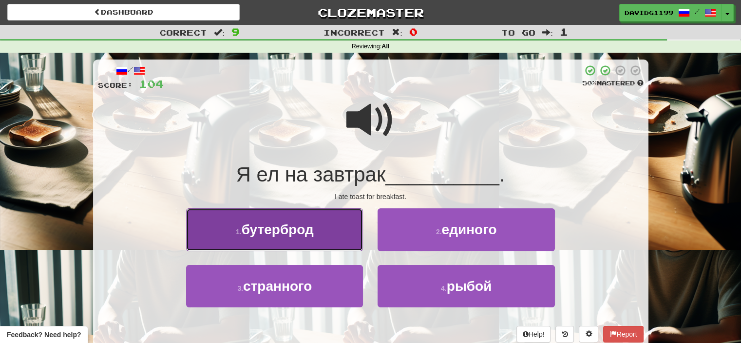
click at [341, 233] on button "1 . бутерброд" at bounding box center [274, 229] width 177 height 42
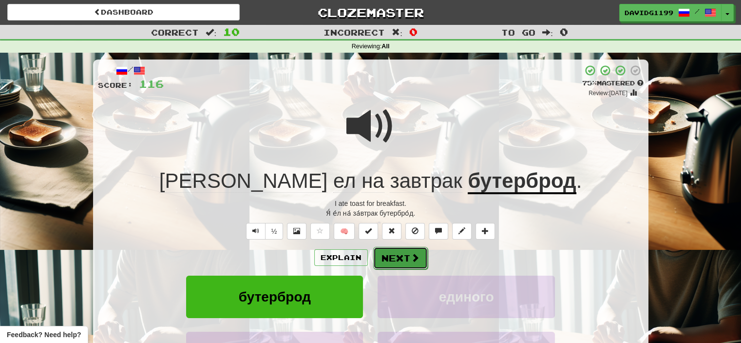
click at [407, 254] on button "Next" at bounding box center [400, 258] width 55 height 22
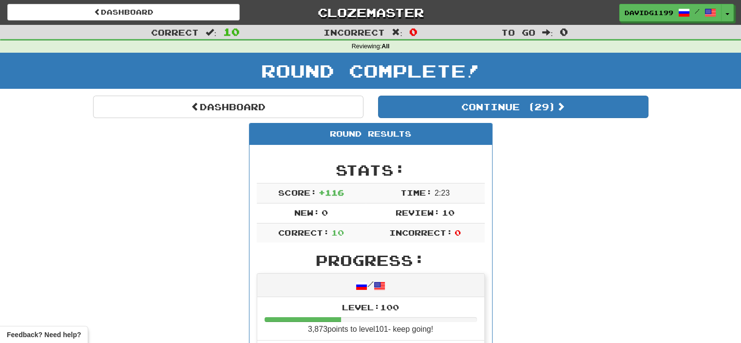
click at [407, 254] on h2 "Progress:" at bounding box center [371, 260] width 228 height 16
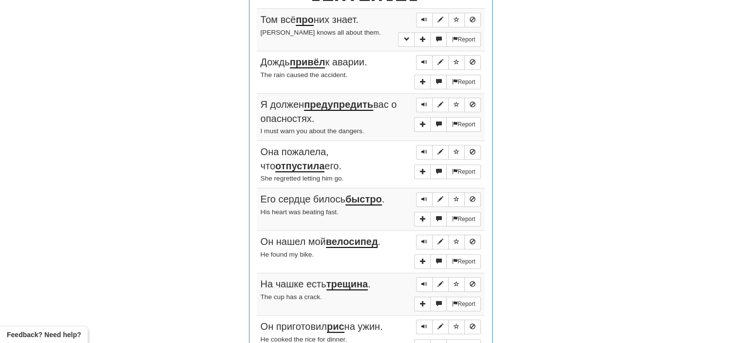
scroll to position [397, 0]
click at [423, 18] on span "Sentence controls" at bounding box center [425, 19] width 6 height 6
click at [422, 58] on span "Sentence controls" at bounding box center [425, 61] width 6 height 6
click at [424, 101] on span "Sentence controls" at bounding box center [425, 103] width 6 height 6
click at [425, 148] on span "Sentence controls" at bounding box center [425, 151] width 6 height 6
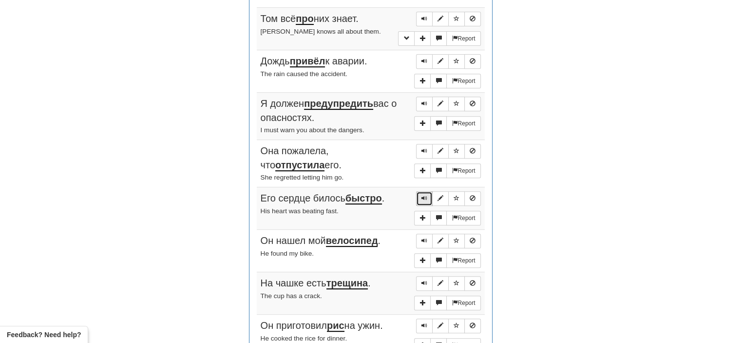
click at [422, 196] on span "Sentence controls" at bounding box center [425, 198] width 6 height 6
click at [424, 237] on span "Sentence controls" at bounding box center [425, 240] width 6 height 6
click at [425, 280] on span "Sentence controls" at bounding box center [425, 283] width 6 height 6
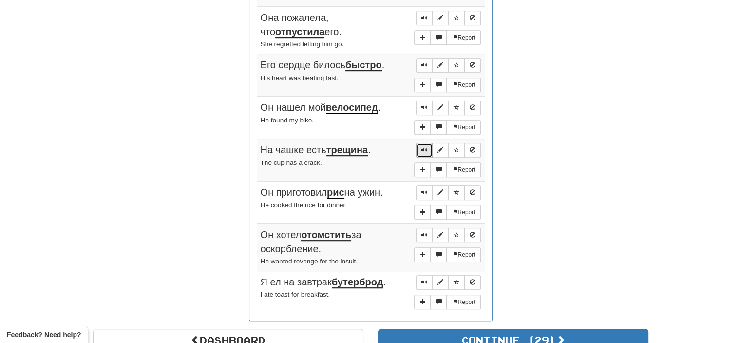
scroll to position [529, 0]
click at [423, 190] on span "Sentence controls" at bounding box center [425, 193] width 6 height 6
click at [423, 228] on button "Sentence controls" at bounding box center [424, 235] width 17 height 15
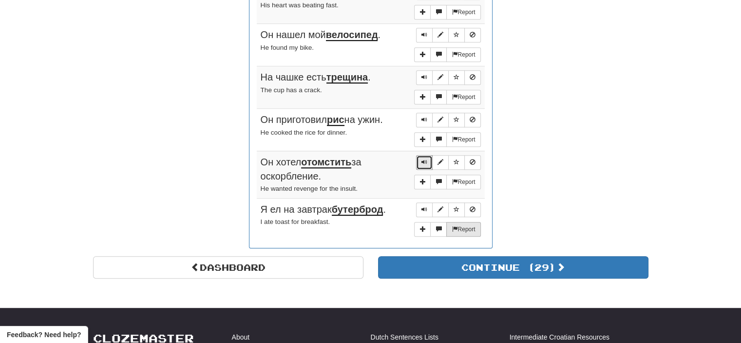
scroll to position [605, 0]
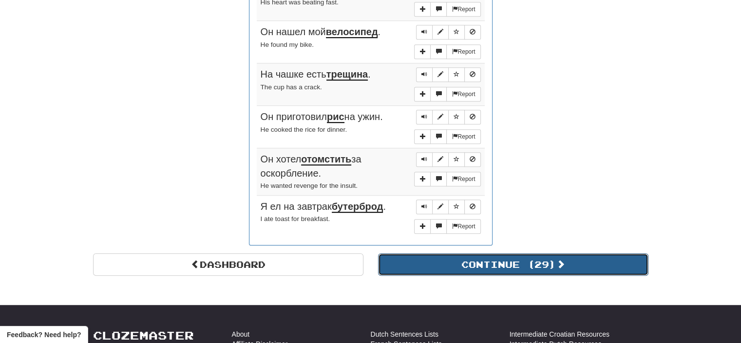
click at [462, 260] on button "Continue ( 29 )" at bounding box center [513, 264] width 271 height 22
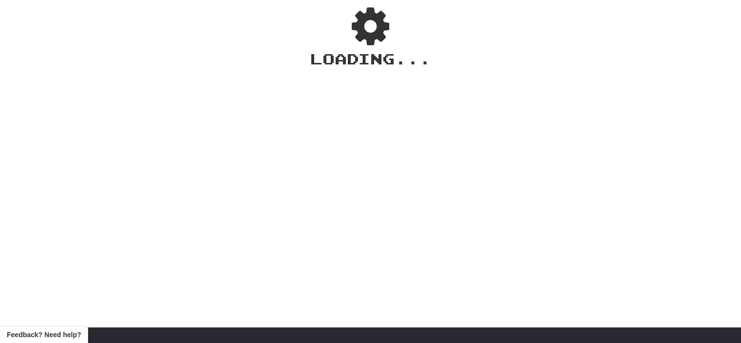
scroll to position [0, 0]
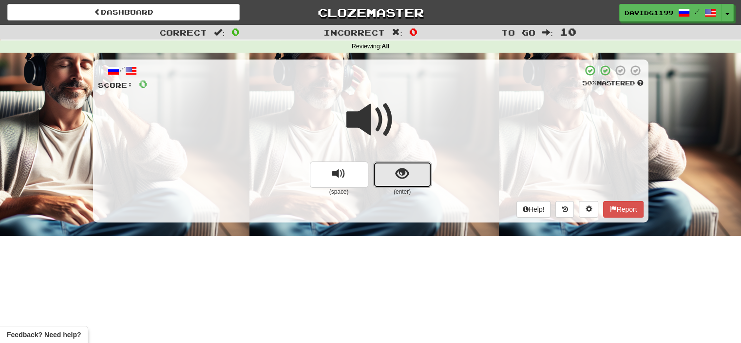
click at [393, 171] on button "show sentence" at bounding box center [402, 174] width 58 height 26
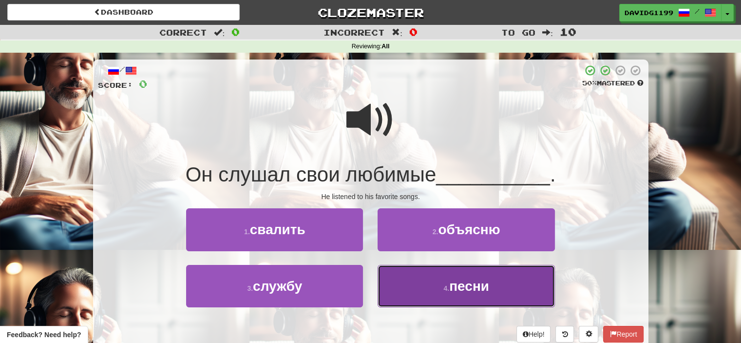
click at [429, 294] on button "4 . песни" at bounding box center [466, 286] width 177 height 42
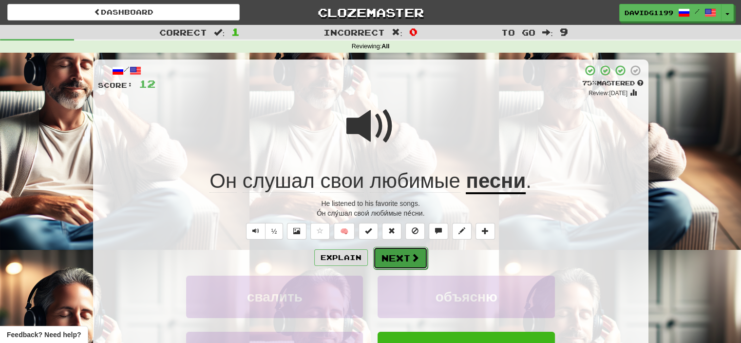
click at [397, 257] on button "Next" at bounding box center [400, 258] width 55 height 22
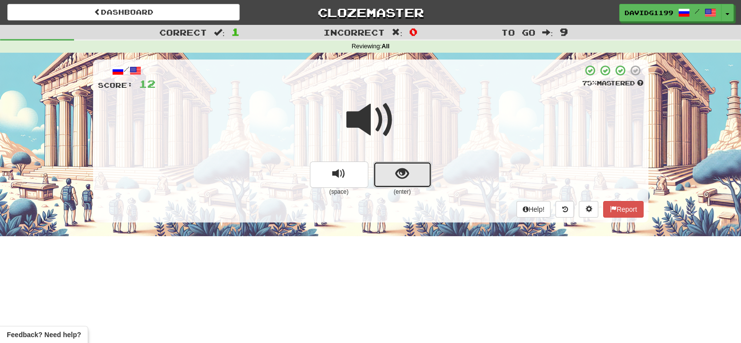
click at [387, 176] on button "show sentence" at bounding box center [402, 174] width 58 height 26
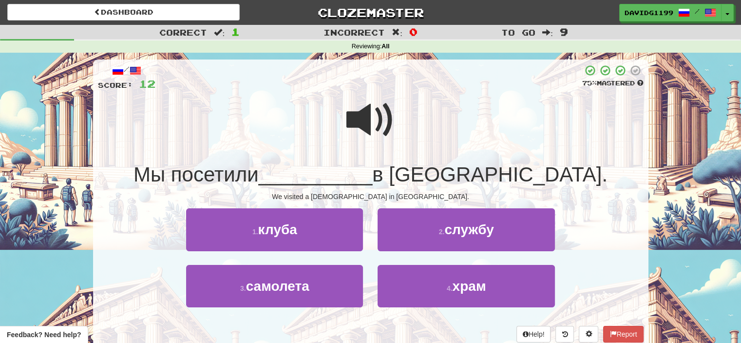
click at [386, 118] on span at bounding box center [371, 120] width 49 height 49
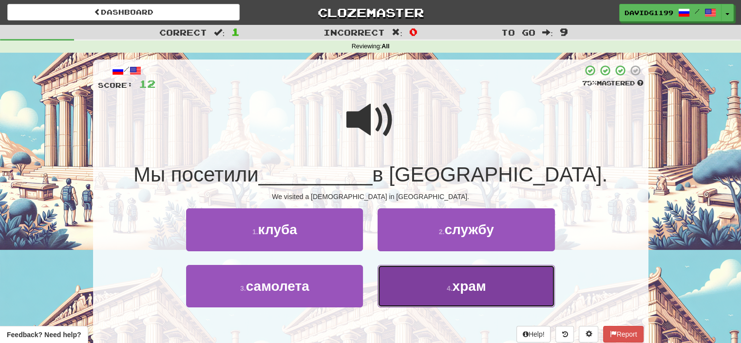
click at [444, 292] on button "4 . храм" at bounding box center [466, 286] width 177 height 42
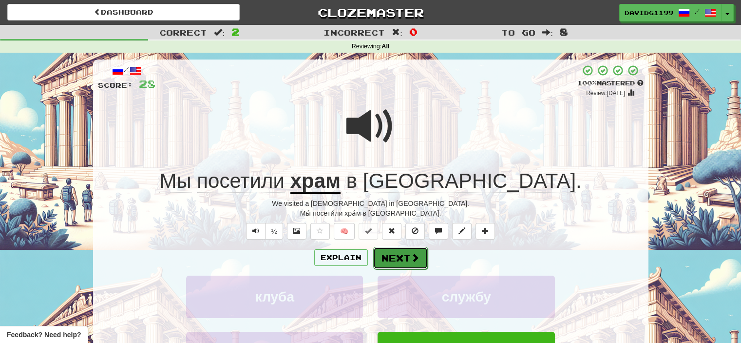
click at [403, 256] on button "Next" at bounding box center [400, 258] width 55 height 22
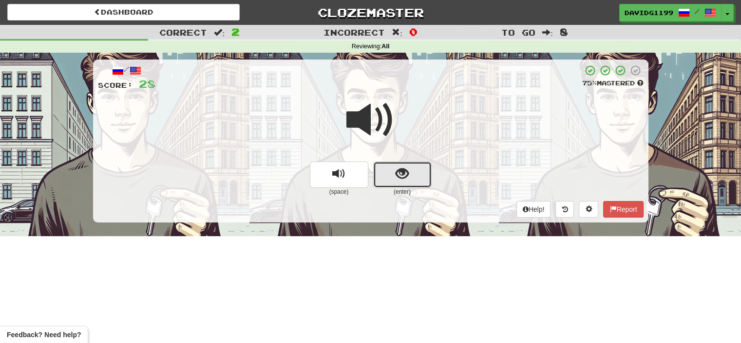
click at [389, 181] on button "show sentence" at bounding box center [402, 174] width 58 height 26
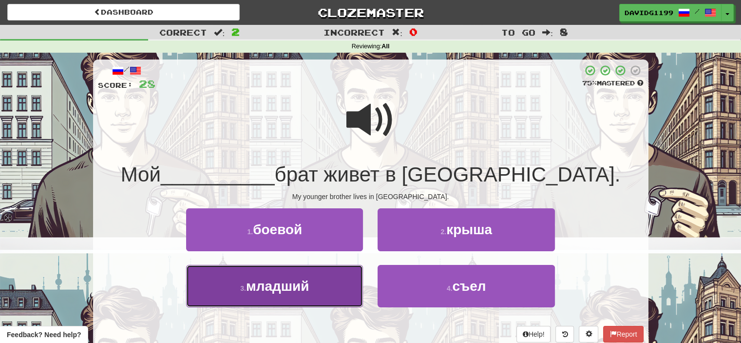
click at [335, 292] on button "3 . младший" at bounding box center [274, 286] width 177 height 42
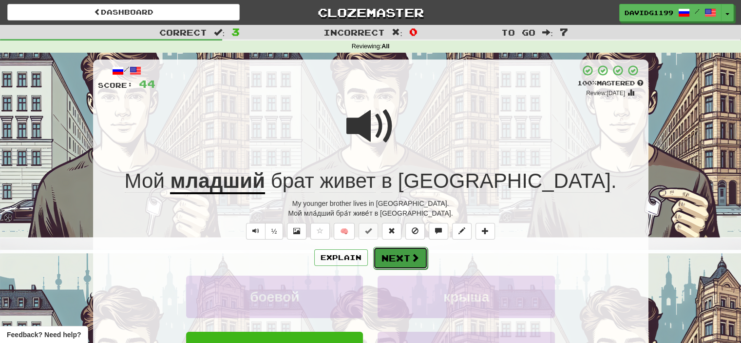
click at [403, 259] on button "Next" at bounding box center [400, 258] width 55 height 22
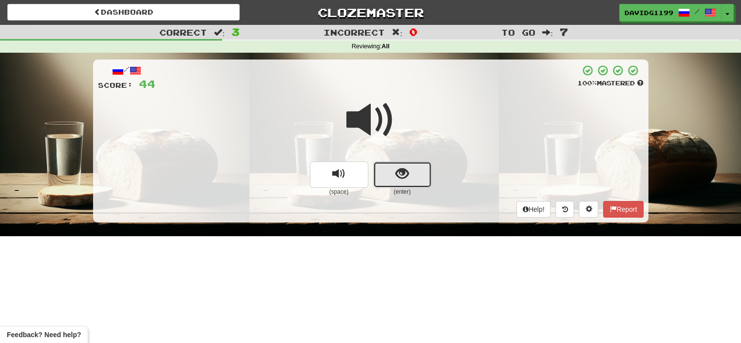
click at [389, 176] on button "show sentence" at bounding box center [402, 174] width 58 height 26
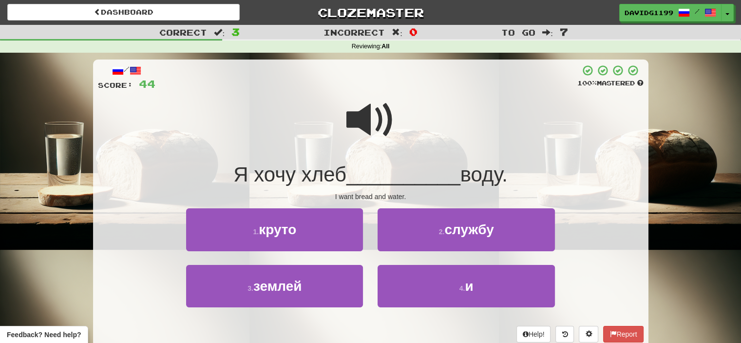
click at [374, 118] on span at bounding box center [371, 120] width 49 height 49
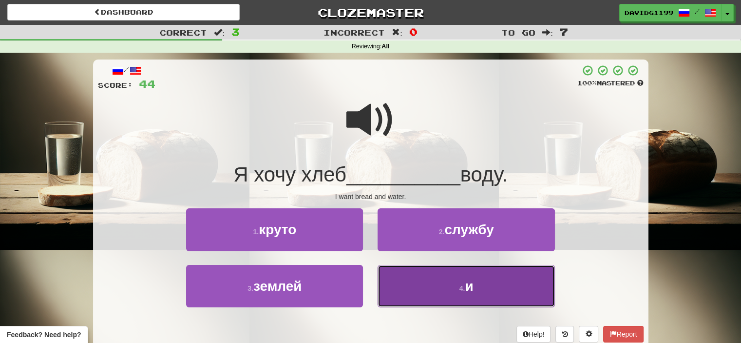
click at [442, 276] on button "4 . и" at bounding box center [466, 286] width 177 height 42
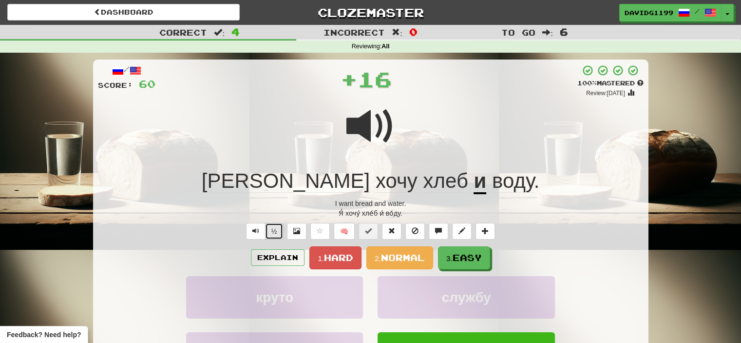
click at [274, 232] on button "½" at bounding box center [274, 231] width 19 height 17
click at [275, 231] on button "½" at bounding box center [274, 231] width 19 height 17
click at [347, 251] on button "1. Hard" at bounding box center [336, 257] width 52 height 23
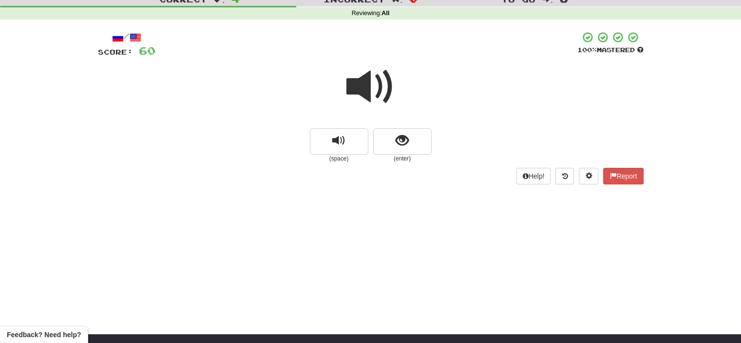
scroll to position [33, 0]
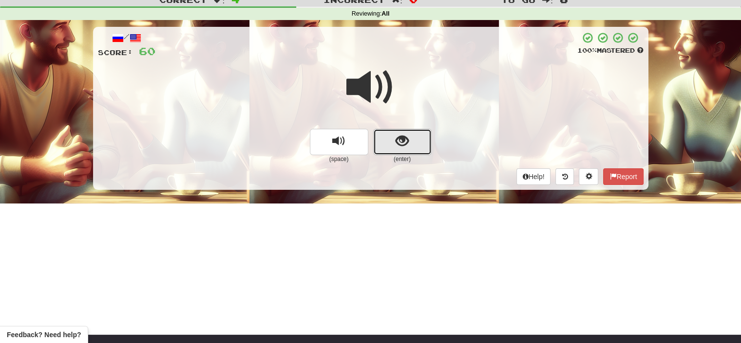
click at [378, 133] on button "show sentence" at bounding box center [402, 142] width 58 height 26
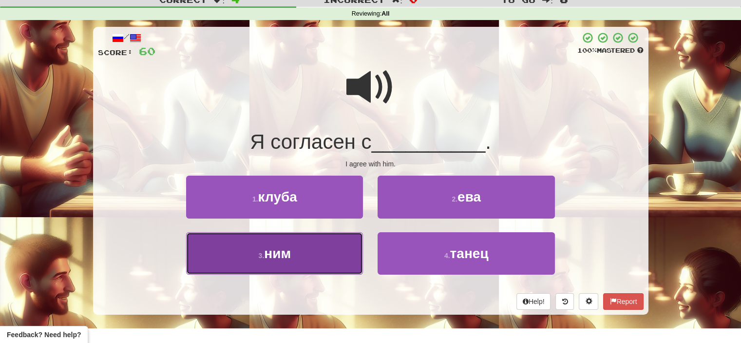
click at [320, 249] on button "3 . ним" at bounding box center [274, 253] width 177 height 42
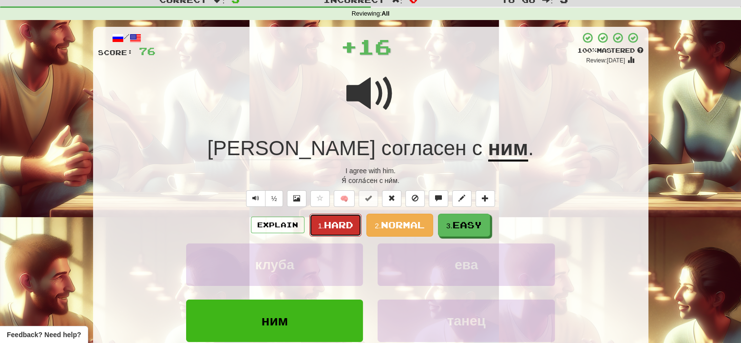
click at [339, 227] on span "Hard" at bounding box center [338, 224] width 29 height 11
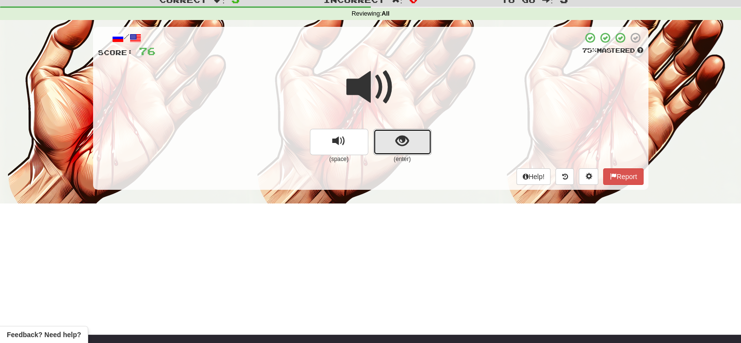
click at [383, 146] on button "show sentence" at bounding box center [402, 142] width 58 height 26
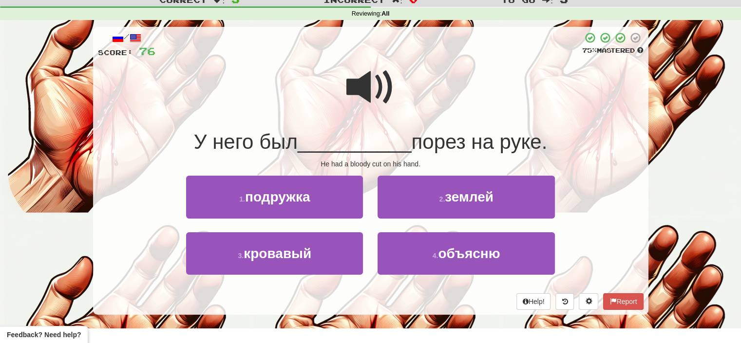
click at [375, 90] on span at bounding box center [371, 87] width 49 height 49
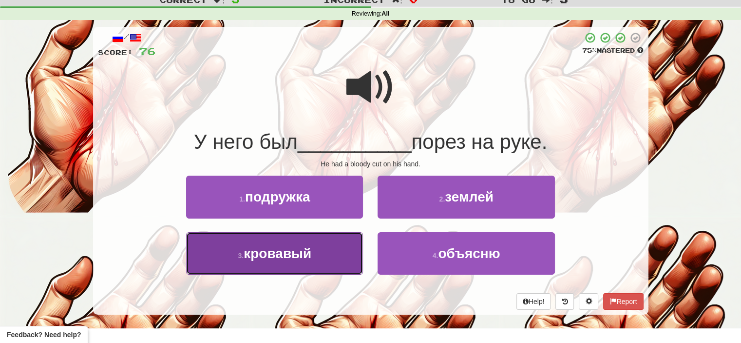
click at [345, 264] on button "3 . кровавый" at bounding box center [274, 253] width 177 height 42
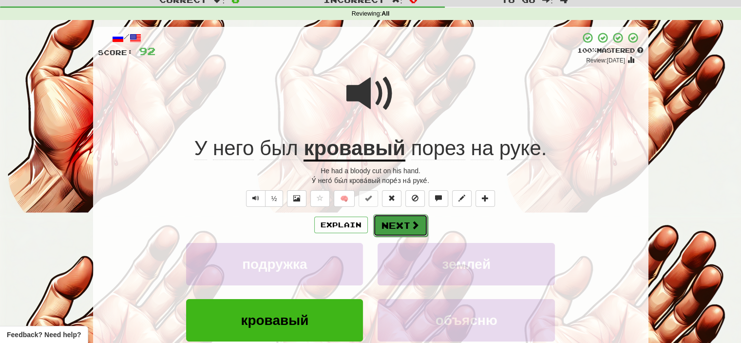
click at [397, 226] on button "Next" at bounding box center [400, 225] width 55 height 22
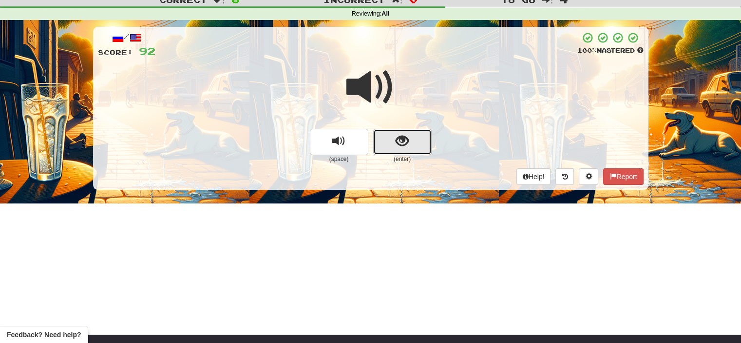
click at [394, 145] on button "show sentence" at bounding box center [402, 142] width 58 height 26
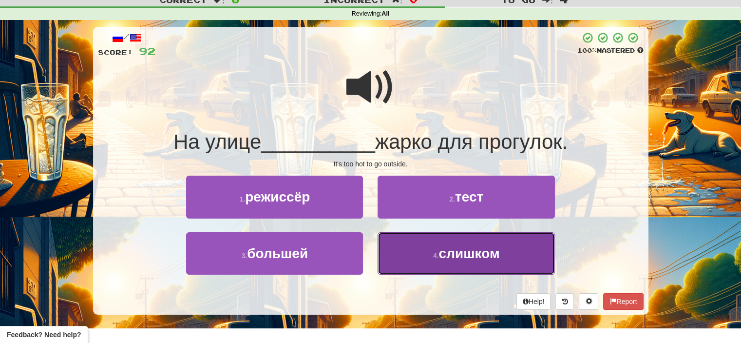
click at [446, 255] on span "слишком" at bounding box center [469, 253] width 61 height 15
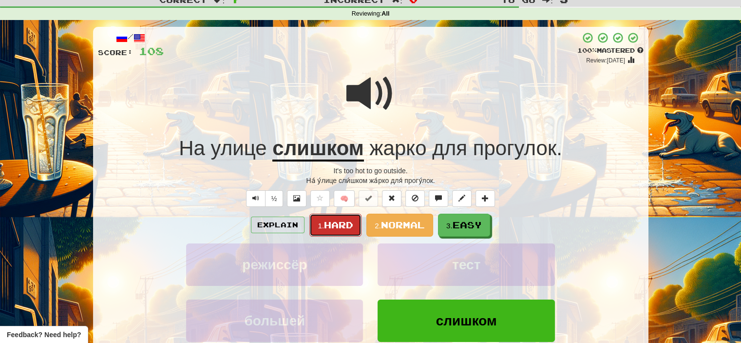
click at [330, 220] on span "Hard" at bounding box center [338, 224] width 29 height 11
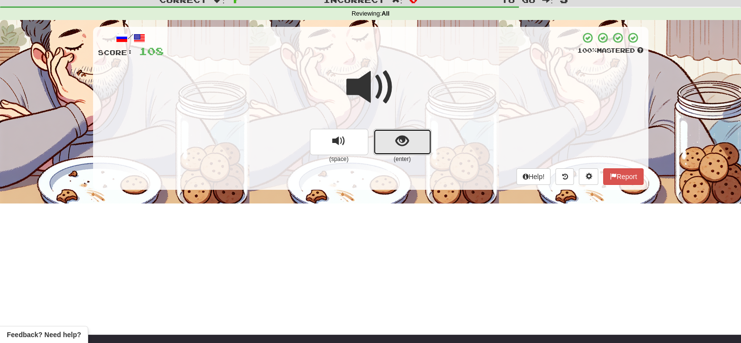
click at [388, 144] on button "show sentence" at bounding box center [402, 142] width 58 height 26
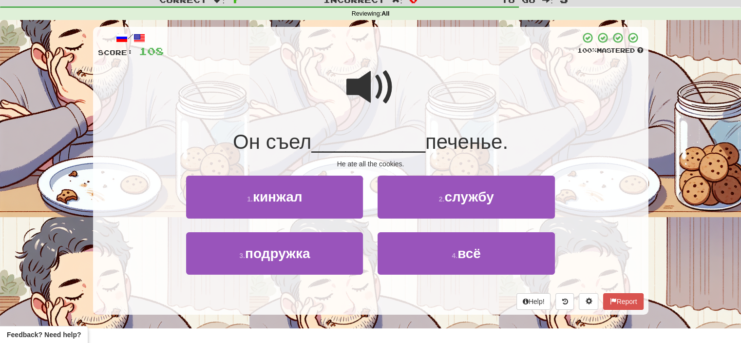
click at [376, 91] on span at bounding box center [371, 87] width 49 height 49
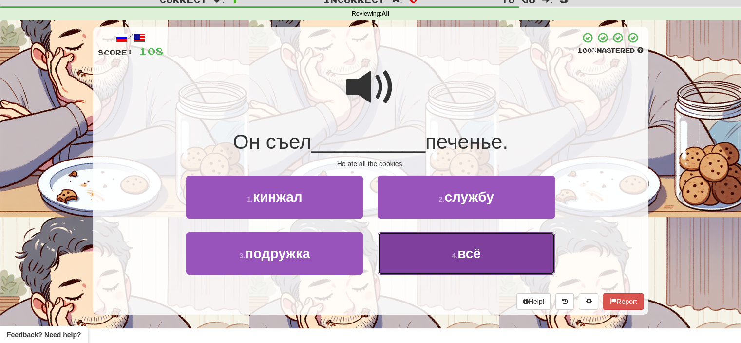
click at [442, 253] on button "4 . всё" at bounding box center [466, 253] width 177 height 42
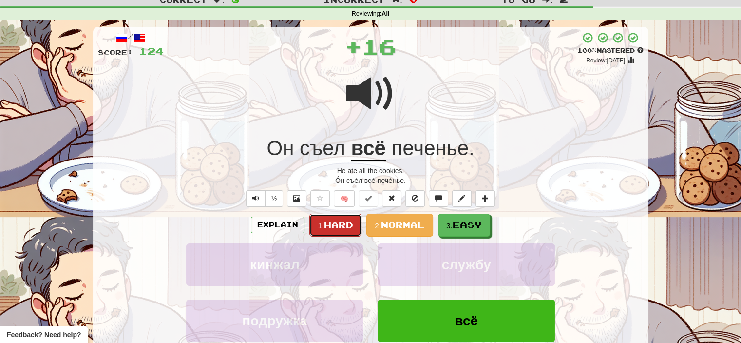
click at [344, 224] on span "Hard" at bounding box center [338, 224] width 29 height 11
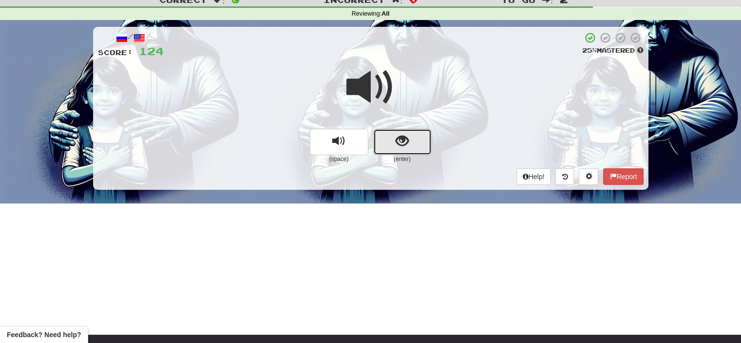
click at [396, 143] on span "show sentence" at bounding box center [402, 141] width 13 height 13
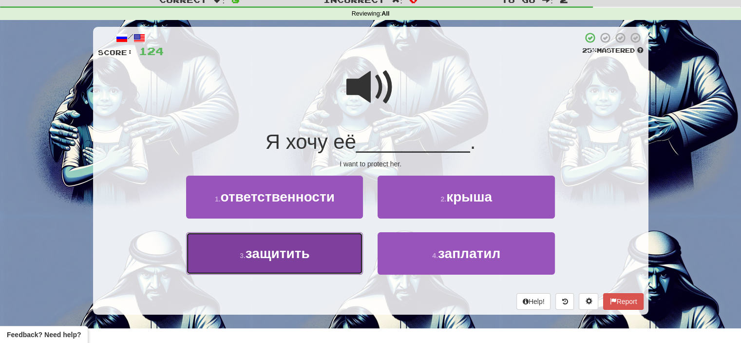
click at [331, 253] on button "3 . защитить" at bounding box center [274, 253] width 177 height 42
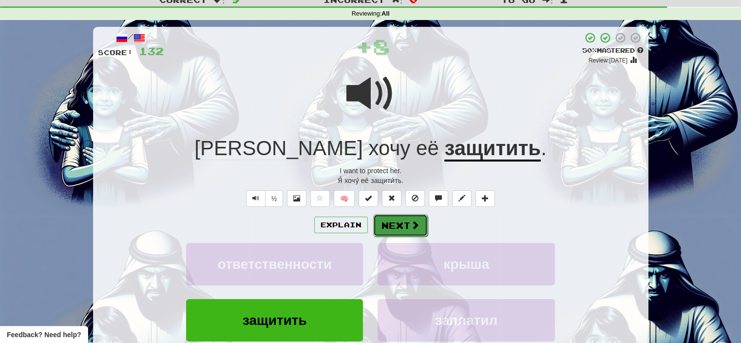
click at [403, 222] on button "Next" at bounding box center [400, 225] width 55 height 22
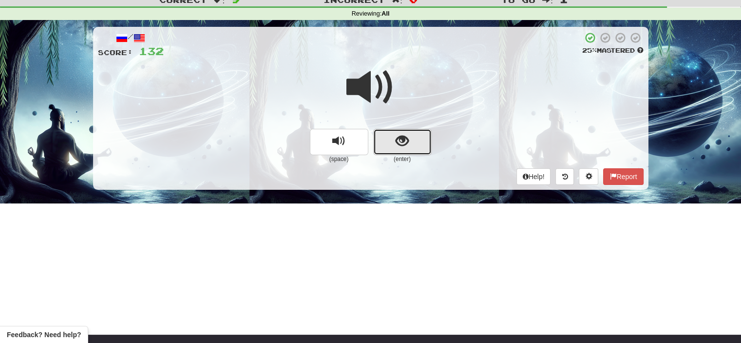
click at [385, 143] on button "show sentence" at bounding box center [402, 142] width 58 height 26
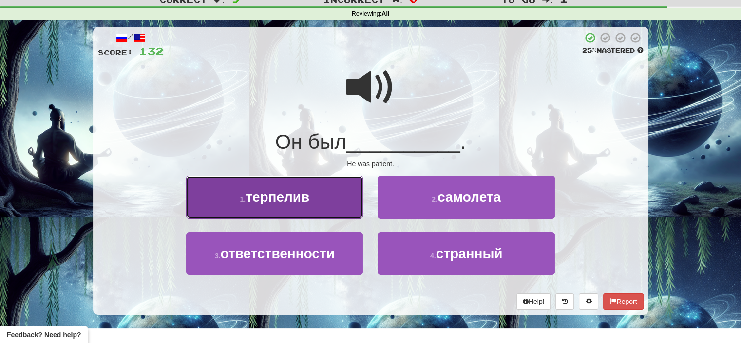
drag, startPoint x: 331, startPoint y: 205, endPoint x: 316, endPoint y: 202, distance: 15.5
click at [316, 202] on button "1 . терпелив" at bounding box center [274, 196] width 177 height 42
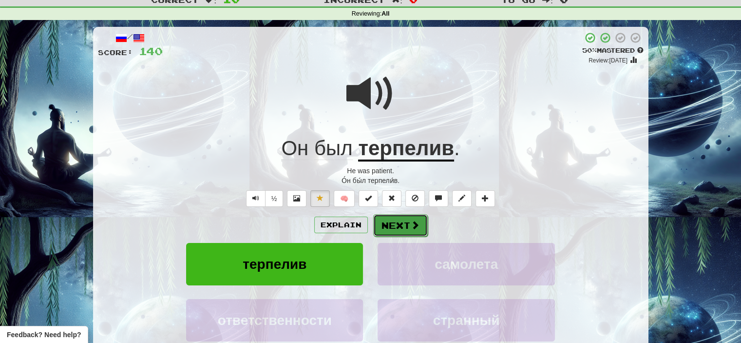
click at [403, 226] on button "Next" at bounding box center [400, 225] width 55 height 22
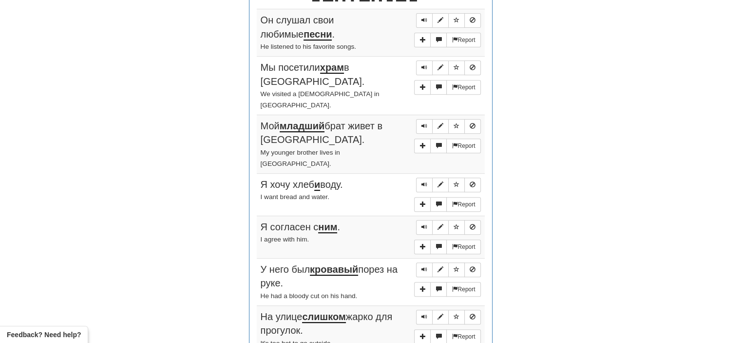
scroll to position [398, 0]
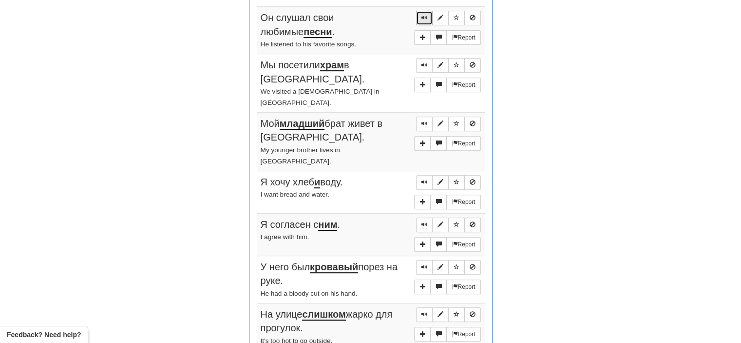
click at [425, 18] on span "Sentence controls" at bounding box center [425, 18] width 6 height 6
click at [427, 65] on span "Sentence controls" at bounding box center [425, 65] width 6 height 6
click at [425, 120] on span "Sentence controls" at bounding box center [425, 123] width 6 height 6
click at [425, 179] on span "Sentence controls" at bounding box center [425, 182] width 6 height 6
click at [423, 221] on span "Sentence controls" at bounding box center [425, 224] width 6 height 6
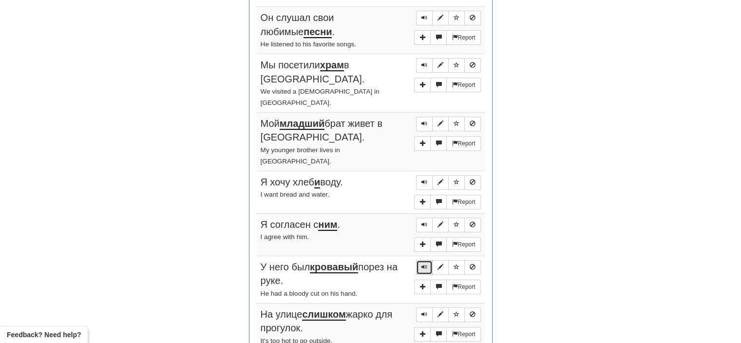
click at [424, 264] on span "Sentence controls" at bounding box center [425, 267] width 6 height 6
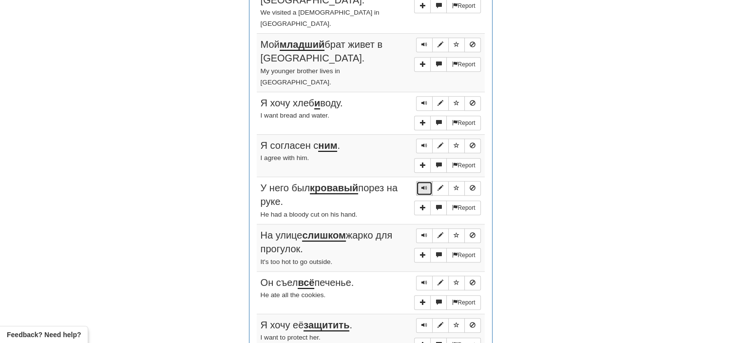
scroll to position [515, 0]
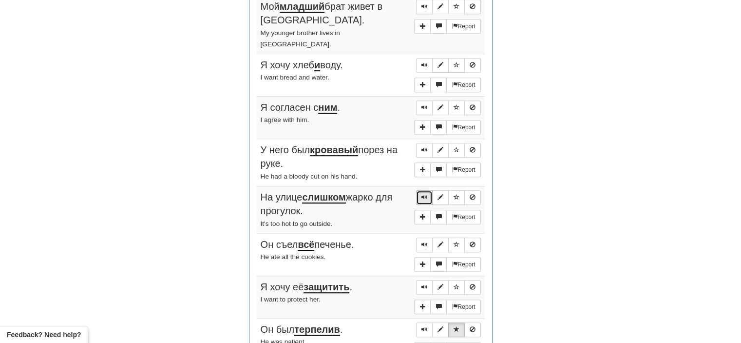
click at [424, 194] on span "Sentence controls" at bounding box center [425, 197] width 6 height 6
click at [424, 241] on span "Sentence controls" at bounding box center [425, 244] width 6 height 6
click at [425, 280] on button "Sentence controls" at bounding box center [424, 287] width 17 height 15
click at [425, 326] on span "Sentence controls" at bounding box center [425, 329] width 6 height 6
click at [424, 326] on span "Sentence controls" at bounding box center [425, 329] width 6 height 6
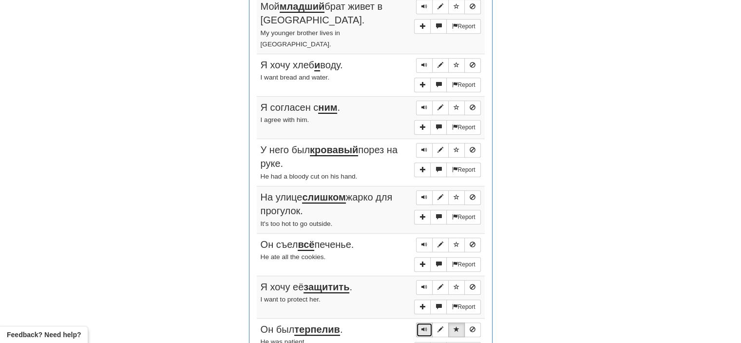
click at [424, 326] on span "Sentence controls" at bounding box center [425, 329] width 6 height 6
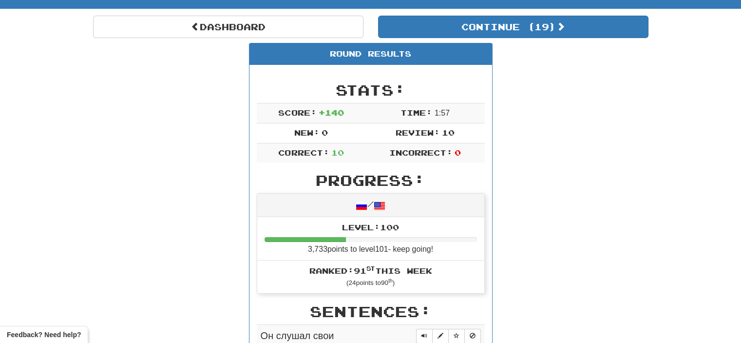
scroll to position [0, 0]
